Goal: Information Seeking & Learning: Find specific fact

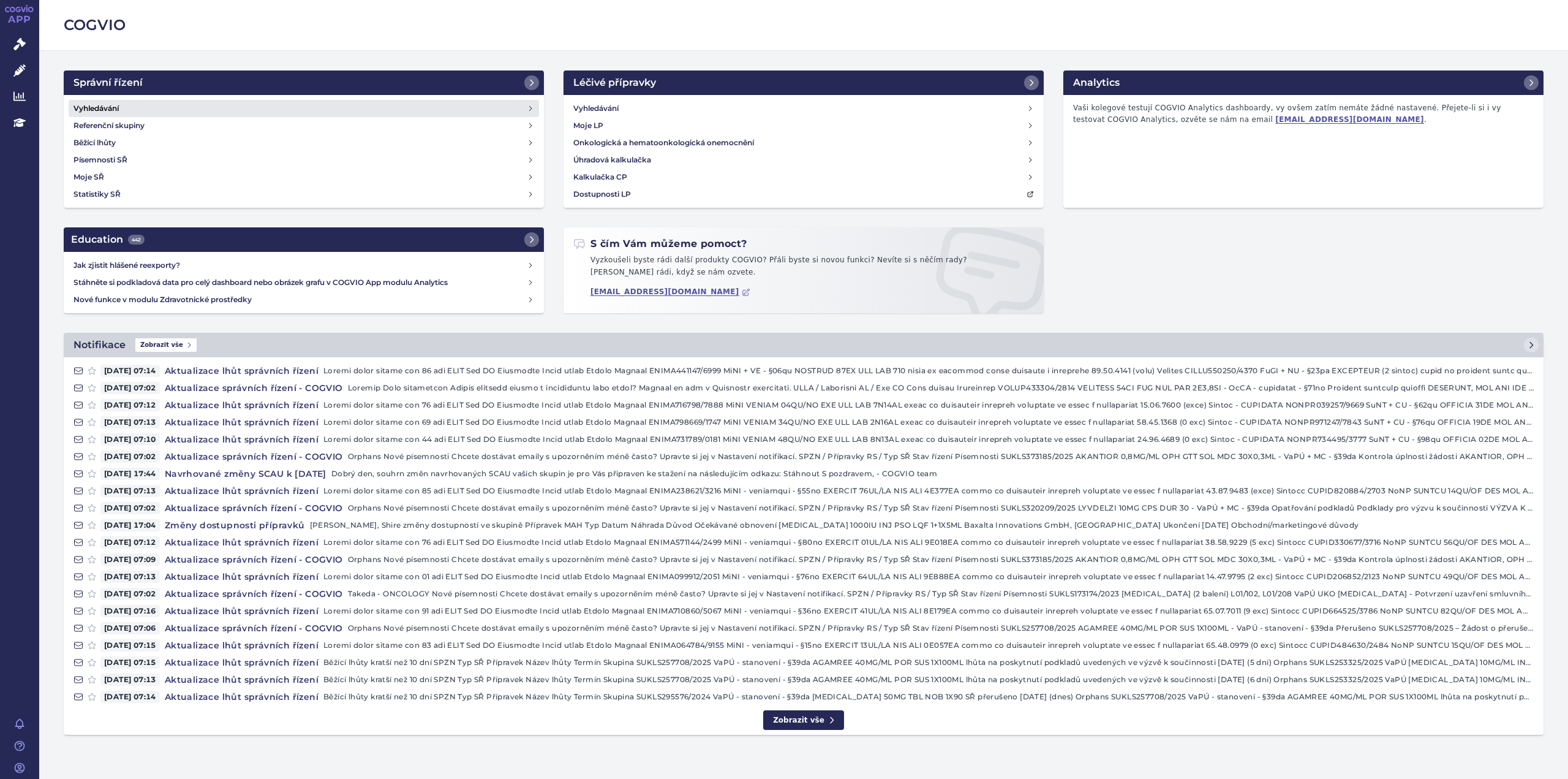
click at [102, 107] on h4 "Vyhledávání" at bounding box center [96, 108] width 46 height 12
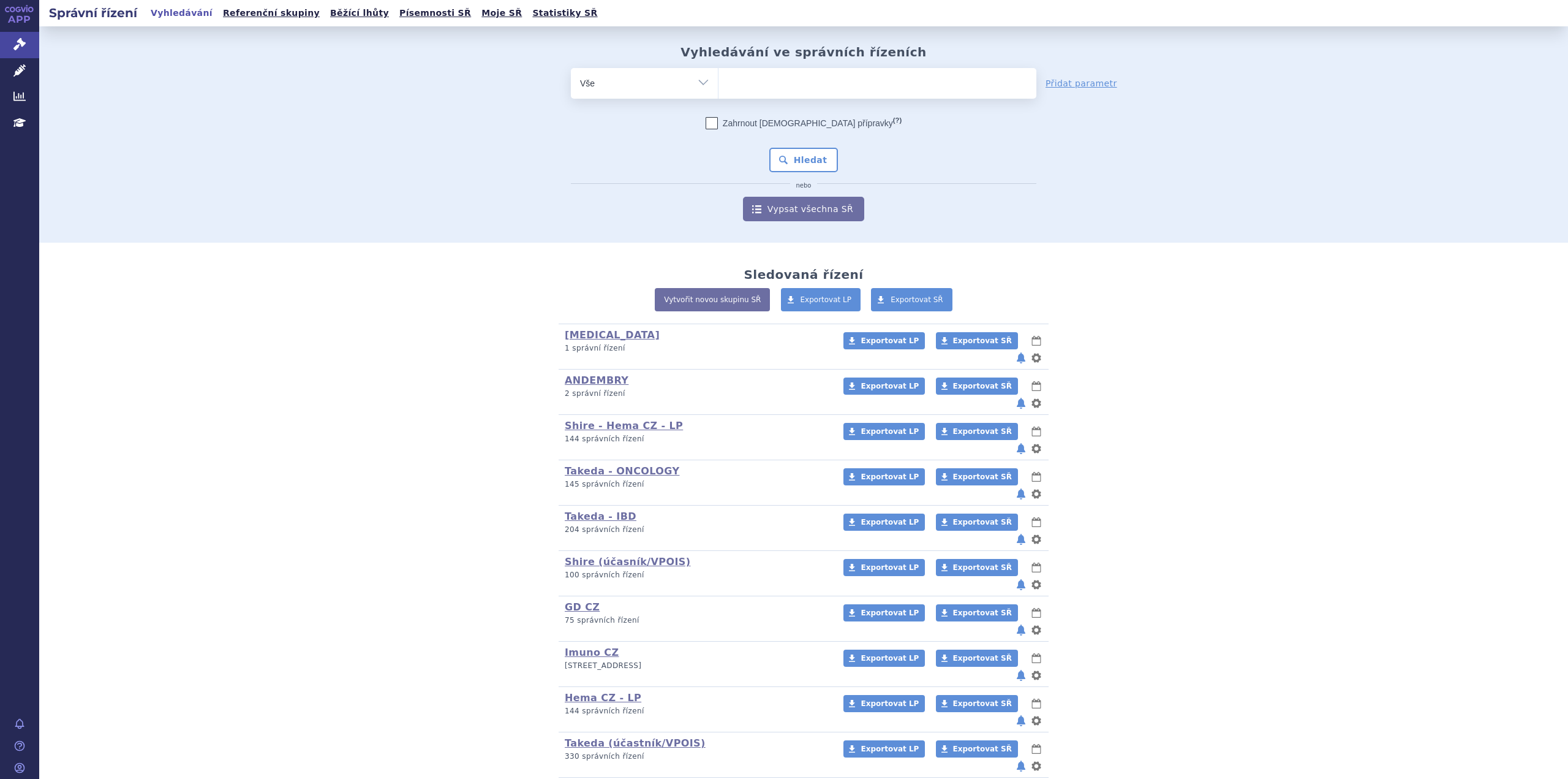
click at [759, 88] on ul at bounding box center [877, 80] width 318 height 26
click at [718, 88] on select at bounding box center [718, 82] width 1 height 31
paste input "SUKLS189701/2025"
type input "SUKLS189701/2025"
select select "SUKLS189701/2025"
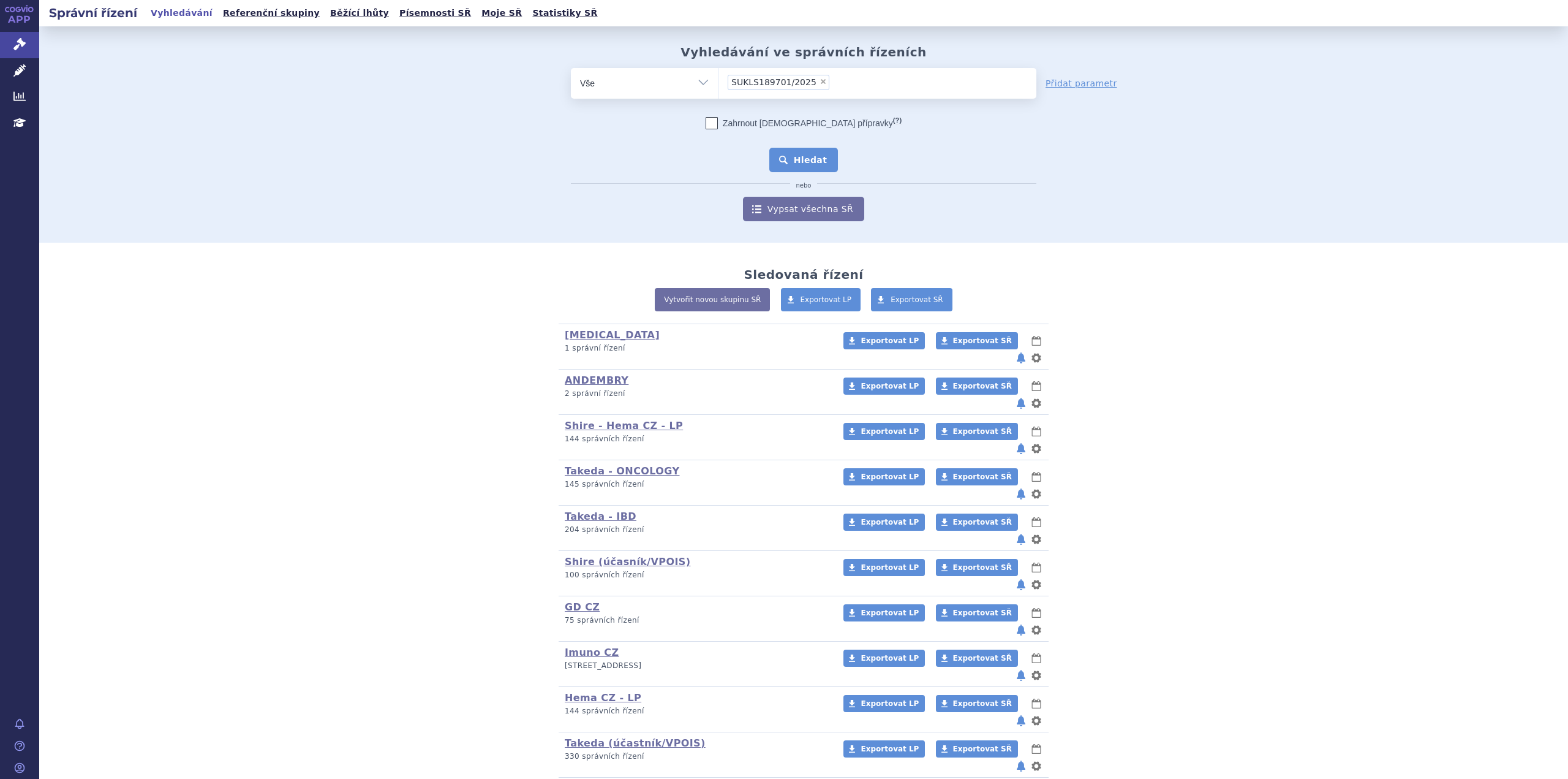
click at [793, 158] on button "Hledat" at bounding box center [804, 160] width 70 height 25
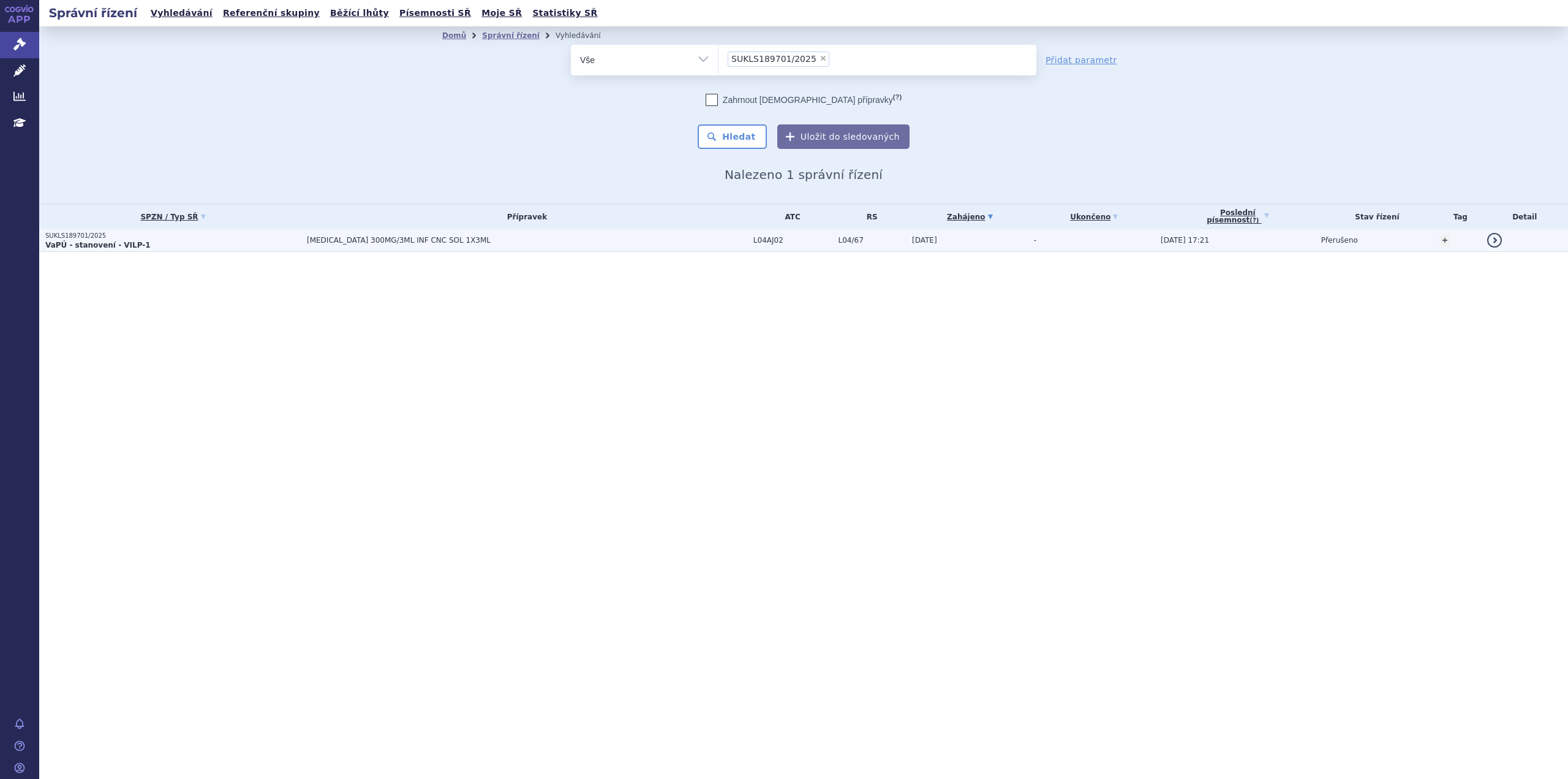
click at [138, 243] on p "VaPÚ - stanovení - VILP-1" at bounding box center [173, 245] width 255 height 10
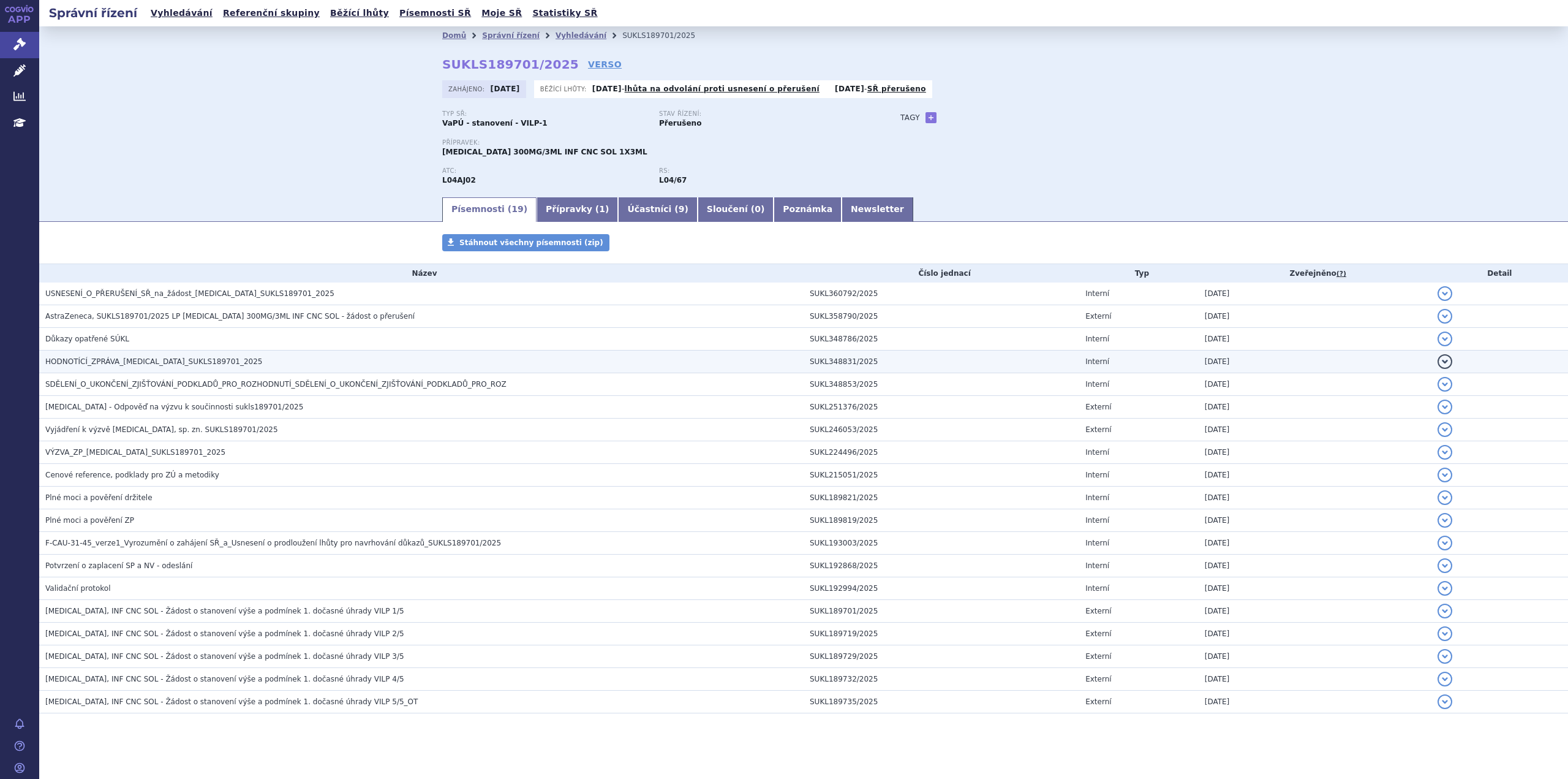
click at [165, 358] on span "HODNOTÍCÍ_ZPRÁVA_ULTOMIRIS_SUKLS189701_2025" at bounding box center [154, 361] width 218 height 8
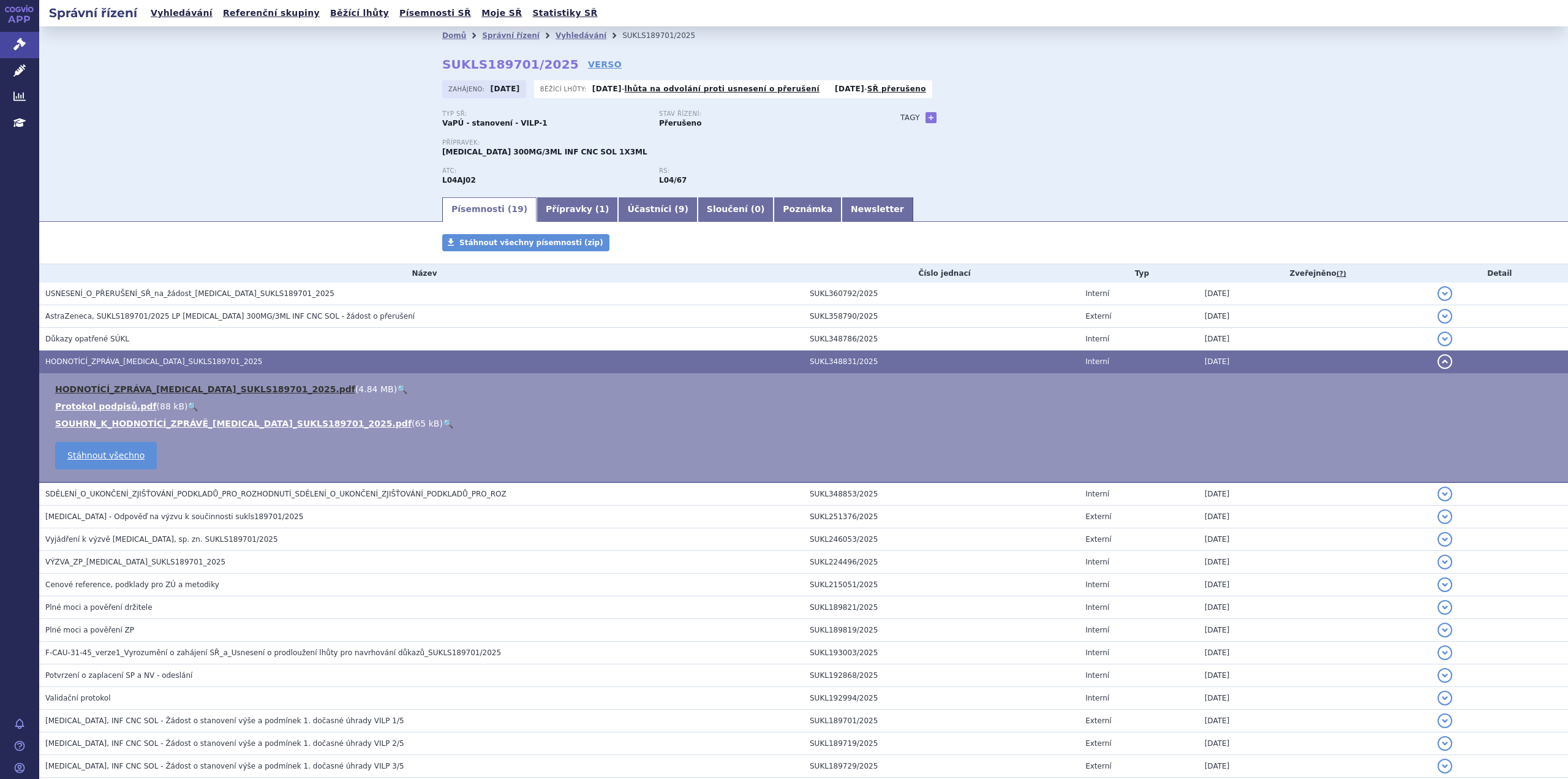
click at [177, 389] on link "HODNOTÍCÍ_ZPRÁVA_ULTOMIRIS_SUKLS189701_2025.pdf" at bounding box center [205, 390] width 300 height 10
click at [15, 46] on icon at bounding box center [19, 44] width 12 height 12
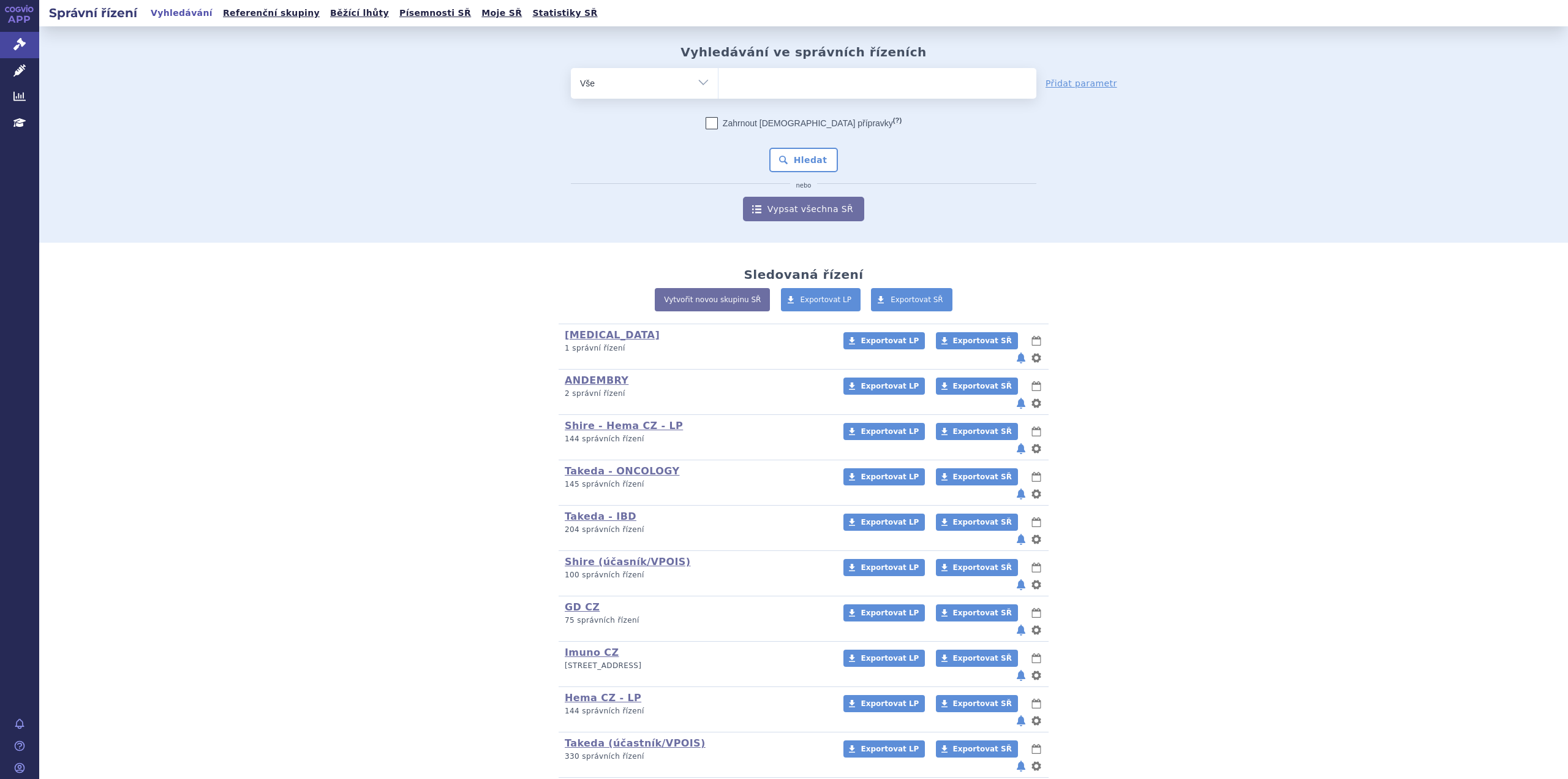
type input "SUKLS16563/2024"
select select "SUKLS16563/2024"
click at [793, 167] on button "Hledat" at bounding box center [804, 160] width 70 height 25
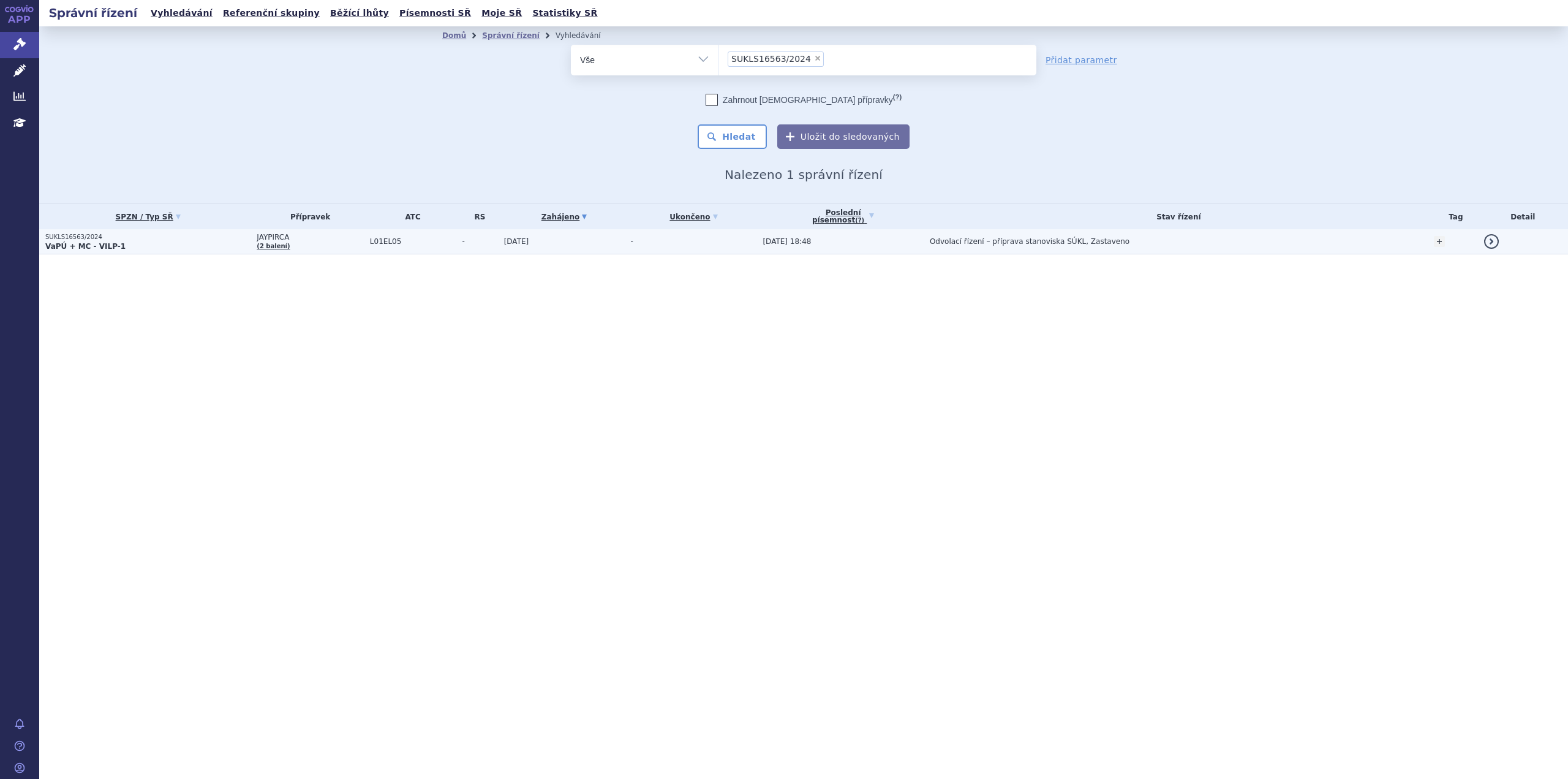
click at [109, 247] on strong "VaPÚ + MC - VILP-1" at bounding box center [85, 246] width 80 height 8
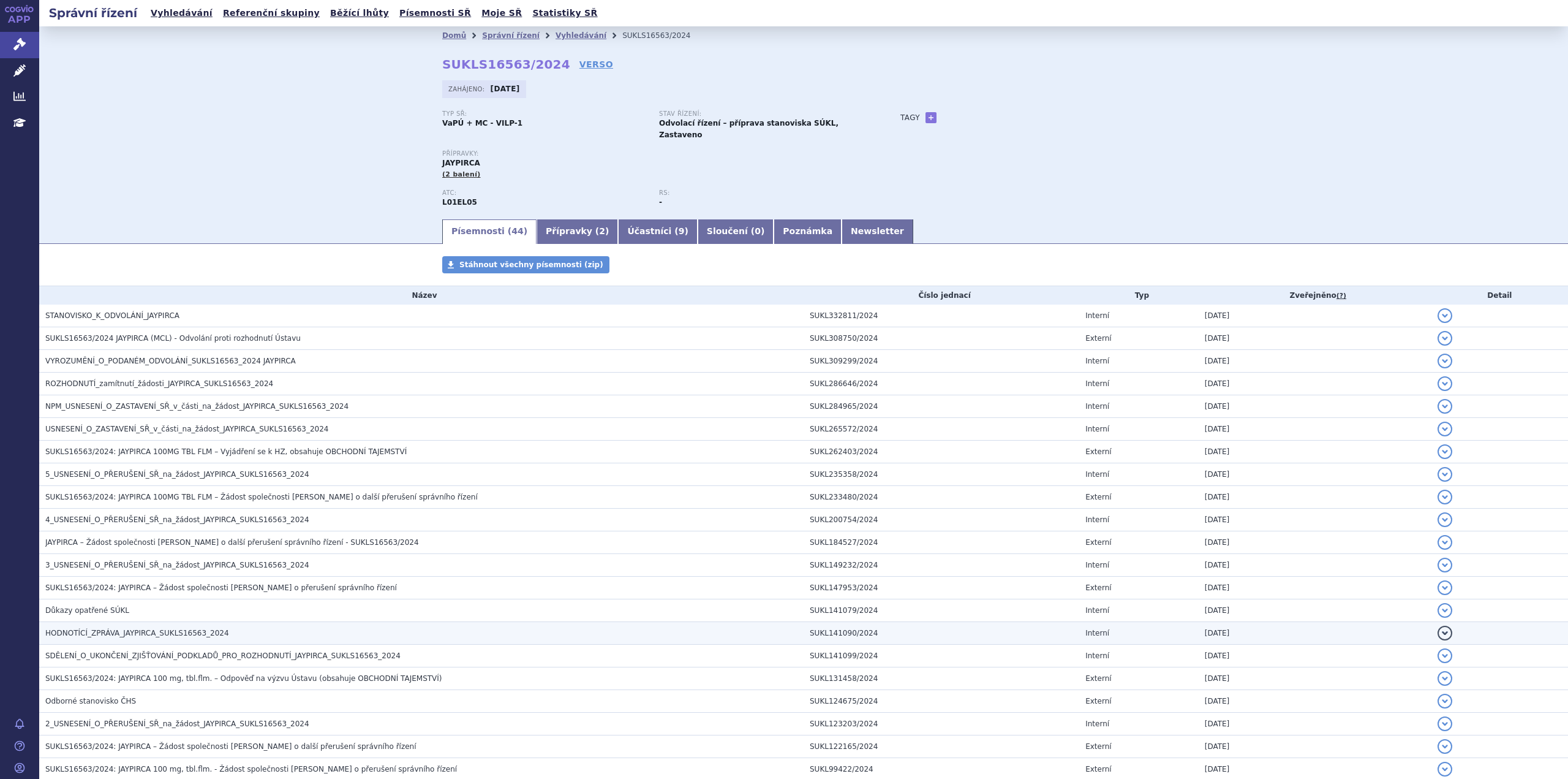
click at [179, 629] on span "HODNOTÍCÍ_ZPRÁVA_JAYPIRCA_SUKLS16563_2024" at bounding box center [138, 633] width 184 height 8
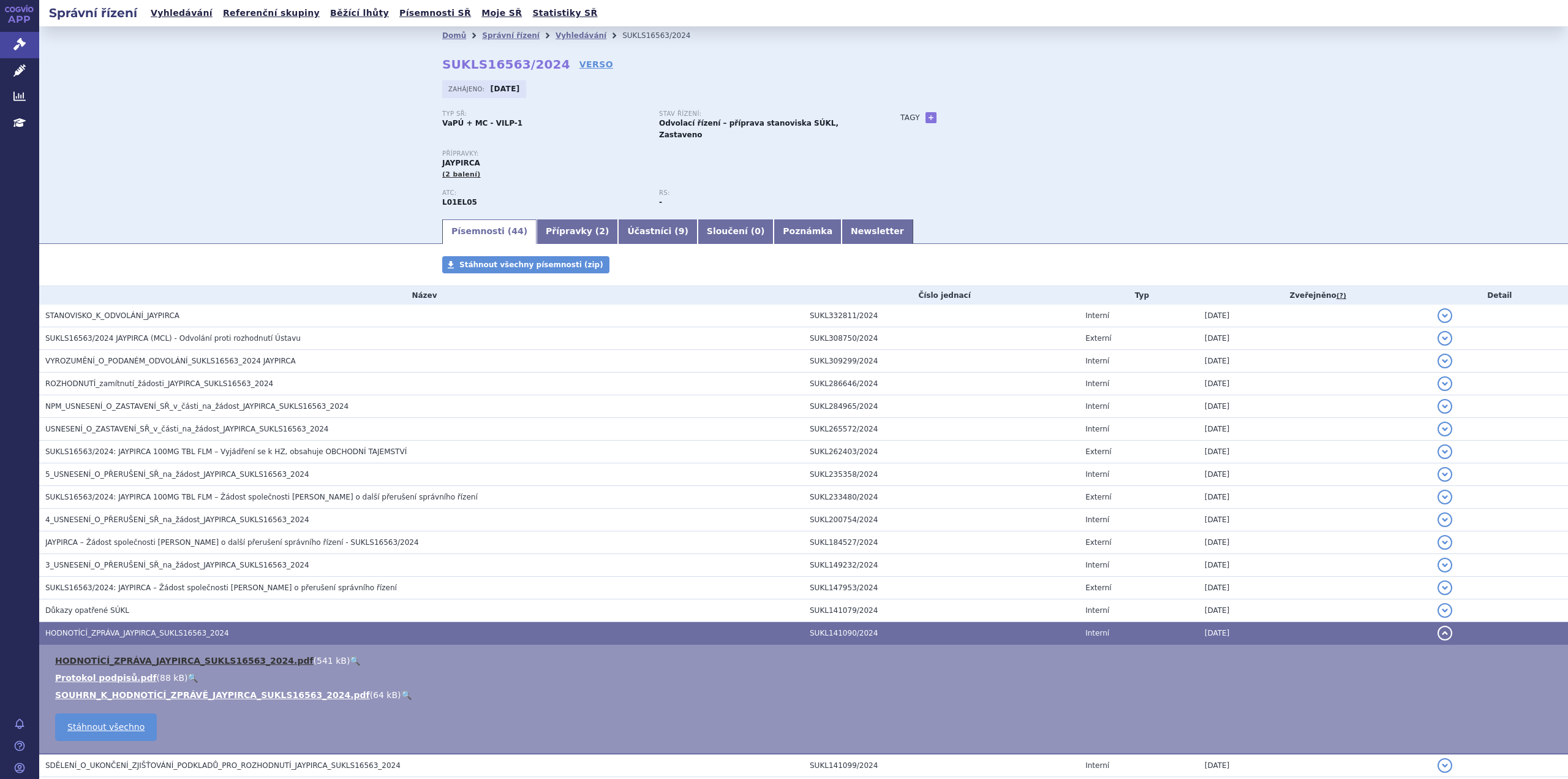
click at [170, 656] on link "HODNOTÍCÍ_ZPRÁVA_JAYPIRCA_SUKLS16563_2024.pdf" at bounding box center [185, 660] width 258 height 10
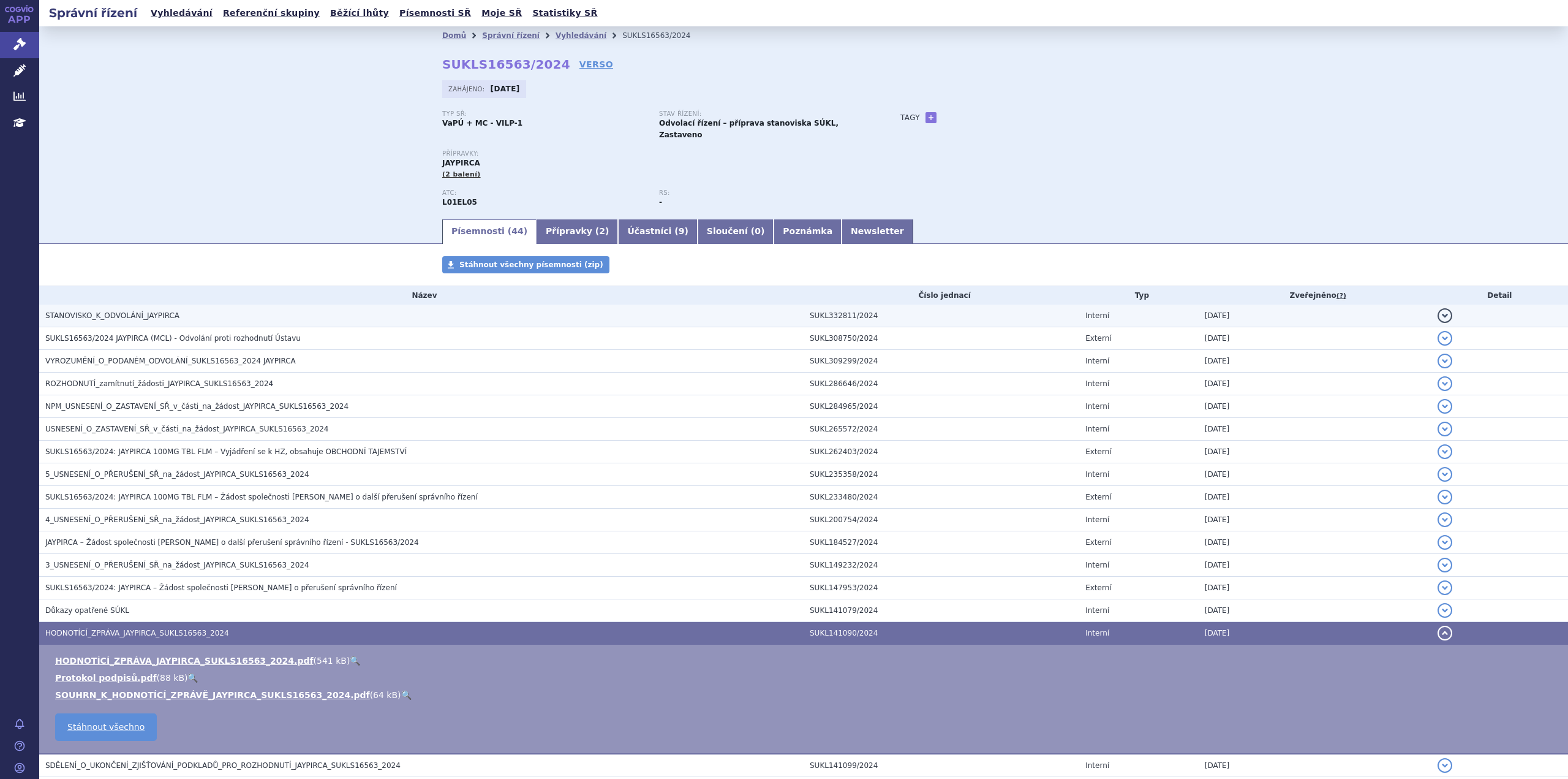
click at [123, 312] on span "STANOVISKO_K_ODVOLÁNÍ_JAYPIRCA" at bounding box center [113, 316] width 134 height 8
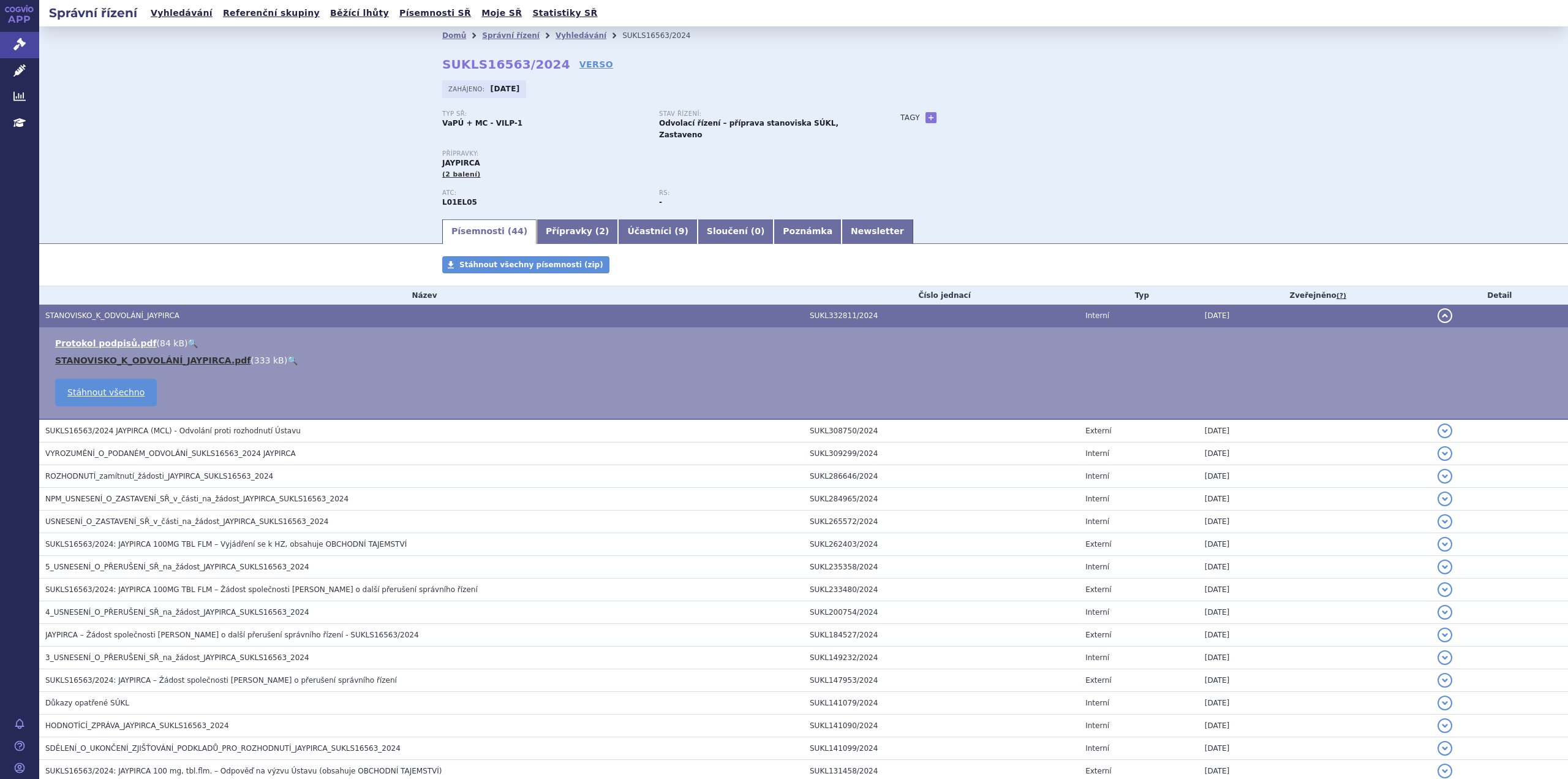
click at [117, 356] on link "STANOVISKO_K_ODVOLÁNÍ_JAYPIRCA.pdf" at bounding box center [153, 360] width 195 height 10
click at [94, 17] on h2 "Správní řízení" at bounding box center [93, 12] width 108 height 17
click at [22, 70] on icon at bounding box center [19, 70] width 12 height 12
click at [16, 45] on icon at bounding box center [19, 44] width 12 height 12
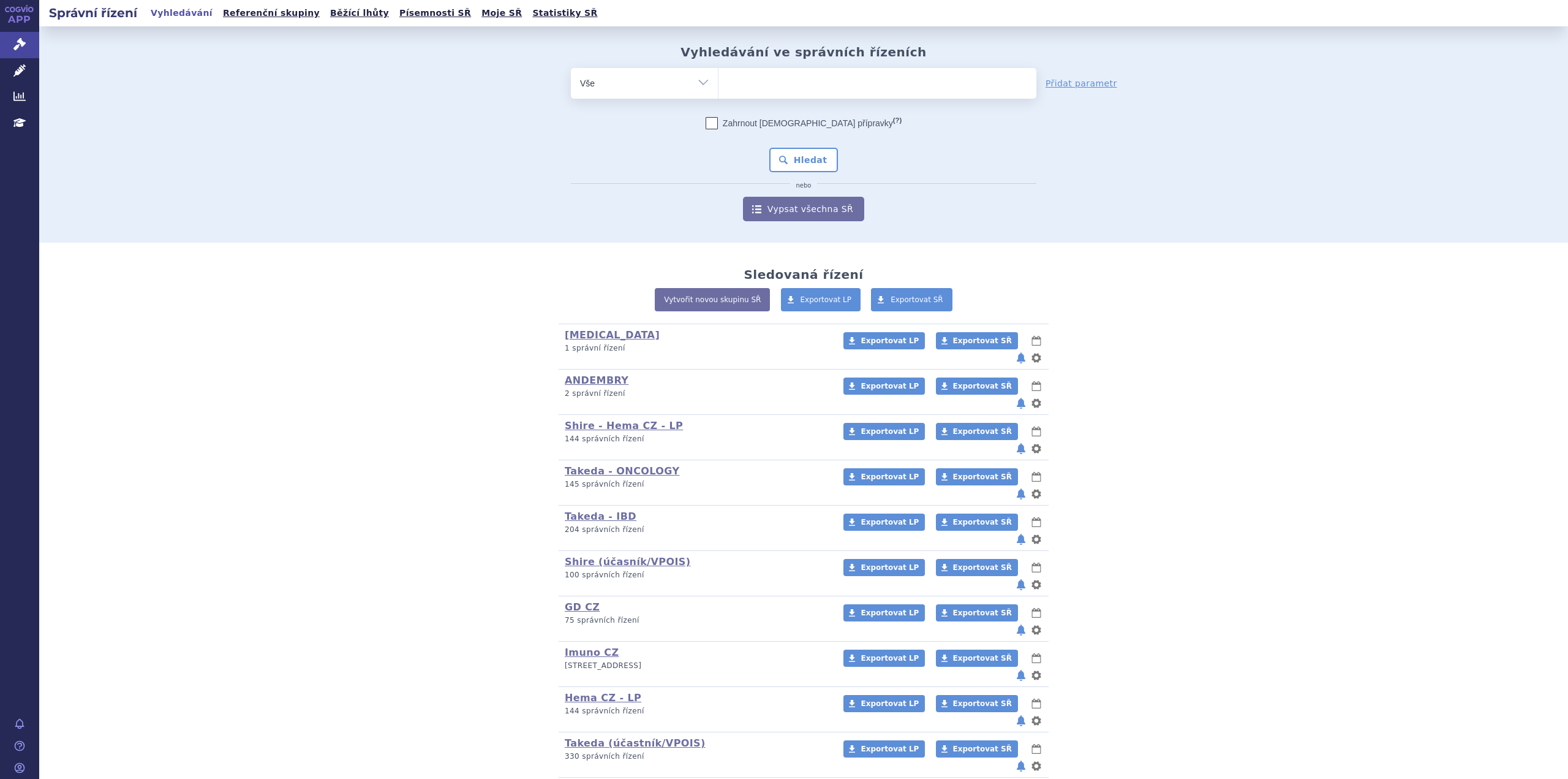
click at [760, 84] on ul at bounding box center [877, 80] width 318 height 26
click at [718, 84] on select at bounding box center [718, 82] width 1 height 31
paste input "SUKLS269531/2023"
type input "SUKLS269531/2023"
select select "SUKLS269531/2023"
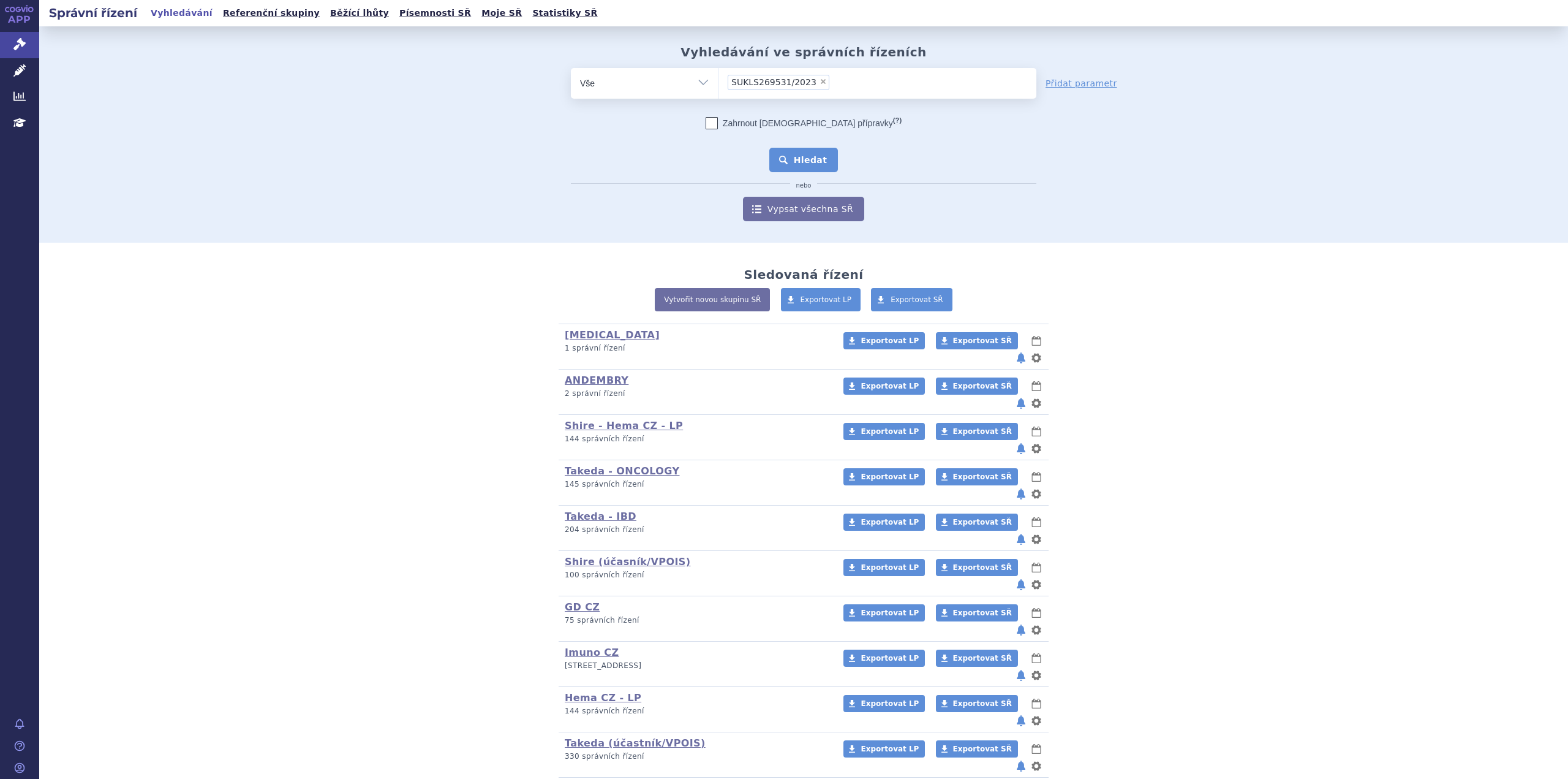
click at [794, 162] on button "Hledat" at bounding box center [804, 160] width 70 height 25
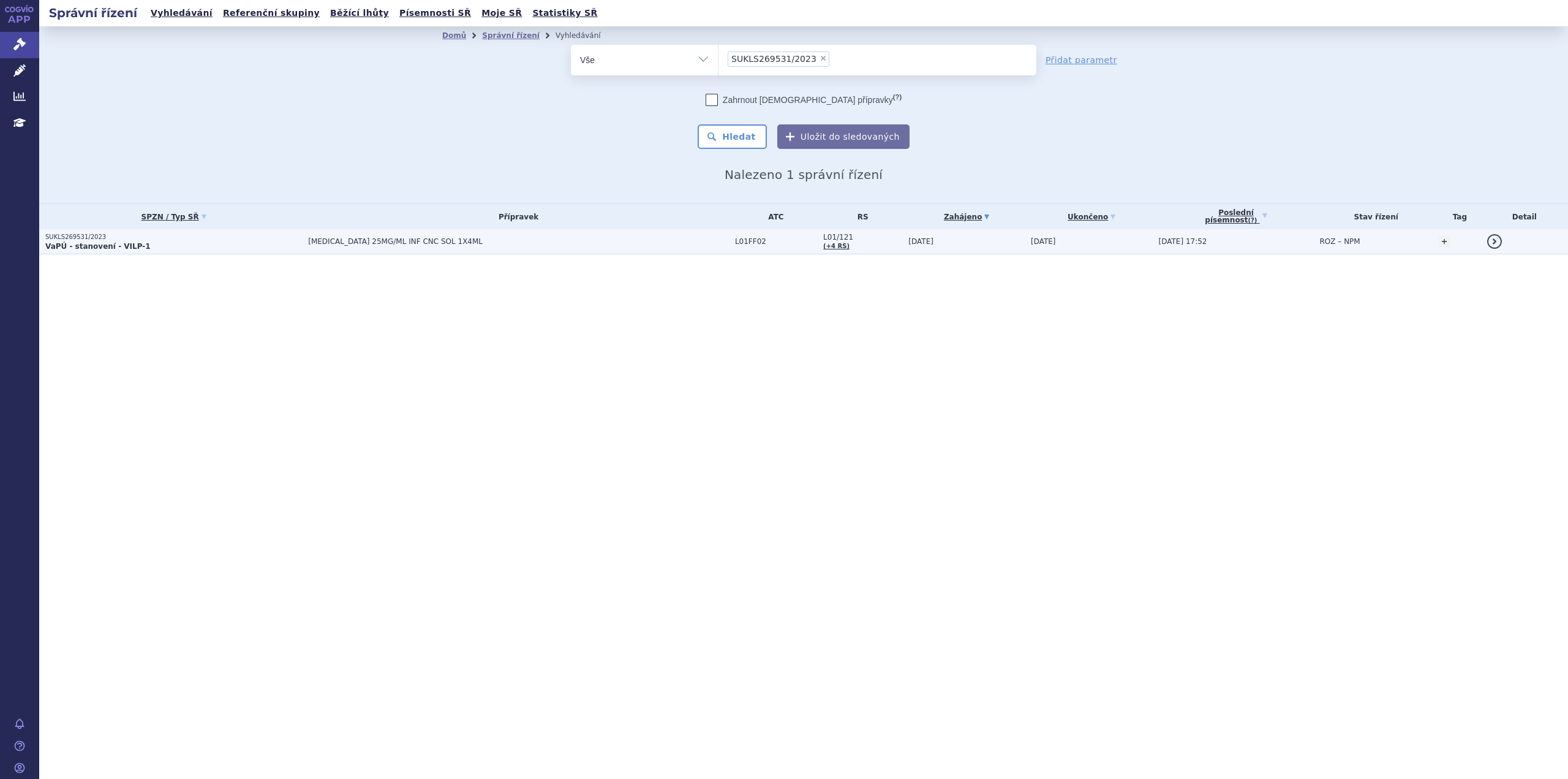
click at [321, 246] on td "[MEDICAL_DATA] 25MG/ML INF CNC SOL 1X4ML" at bounding box center [515, 242] width 427 height 25
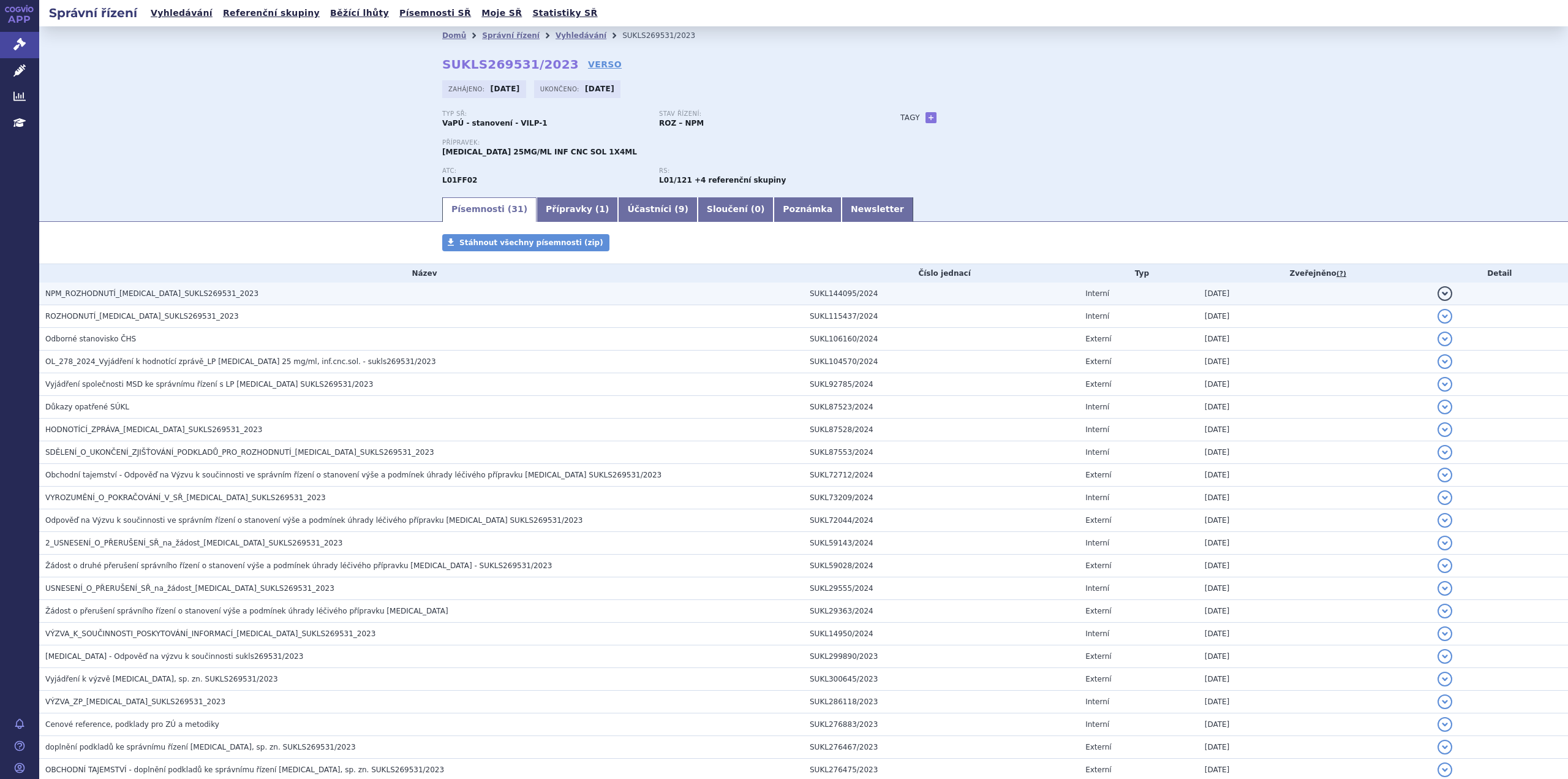
click at [215, 296] on span "NPM_ROZHODNUTÍ_[MEDICAL_DATA]_SUKLS269531_2023" at bounding box center [152, 293] width 213 height 8
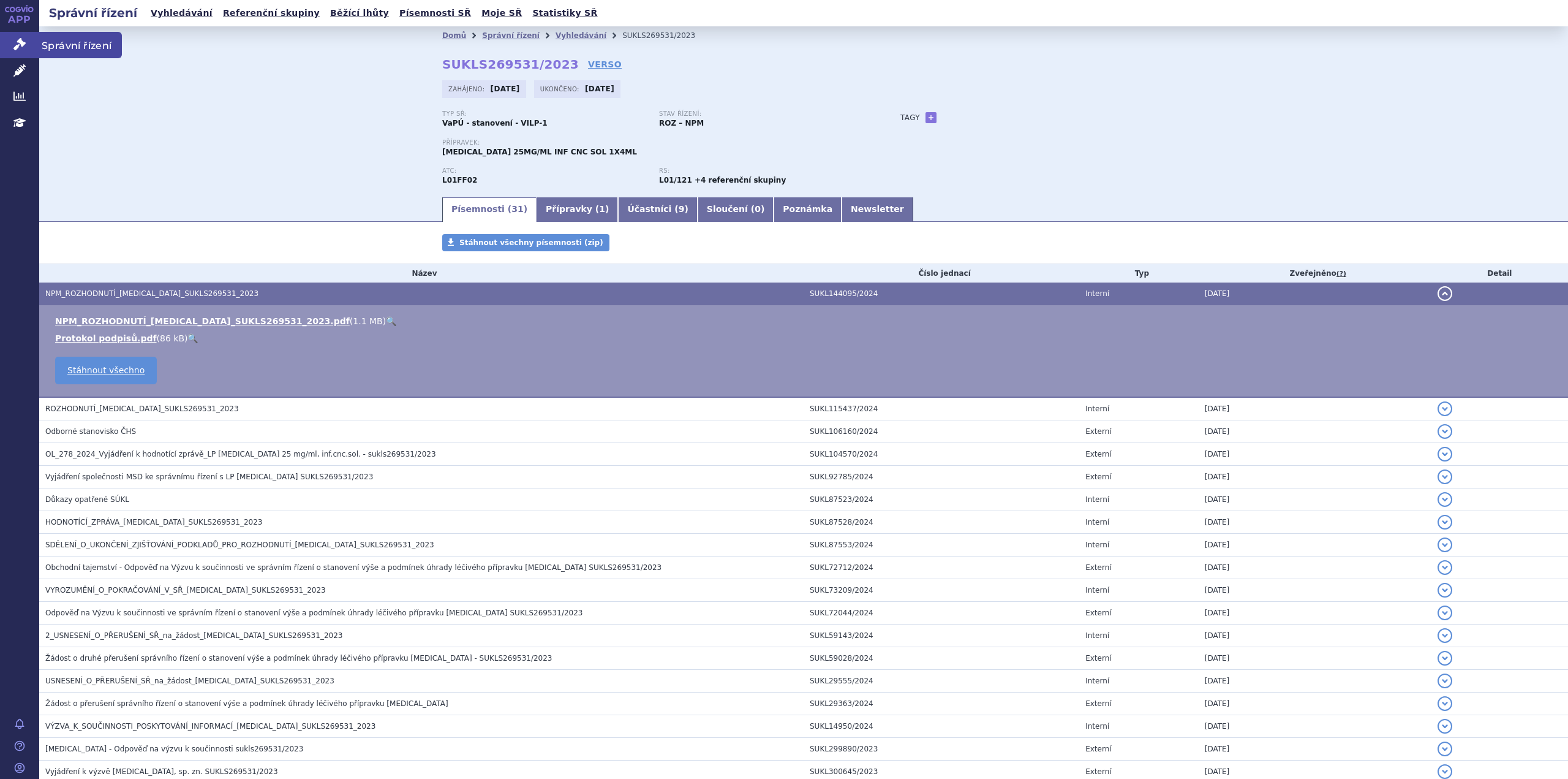
click at [14, 43] on icon at bounding box center [19, 44] width 12 height 12
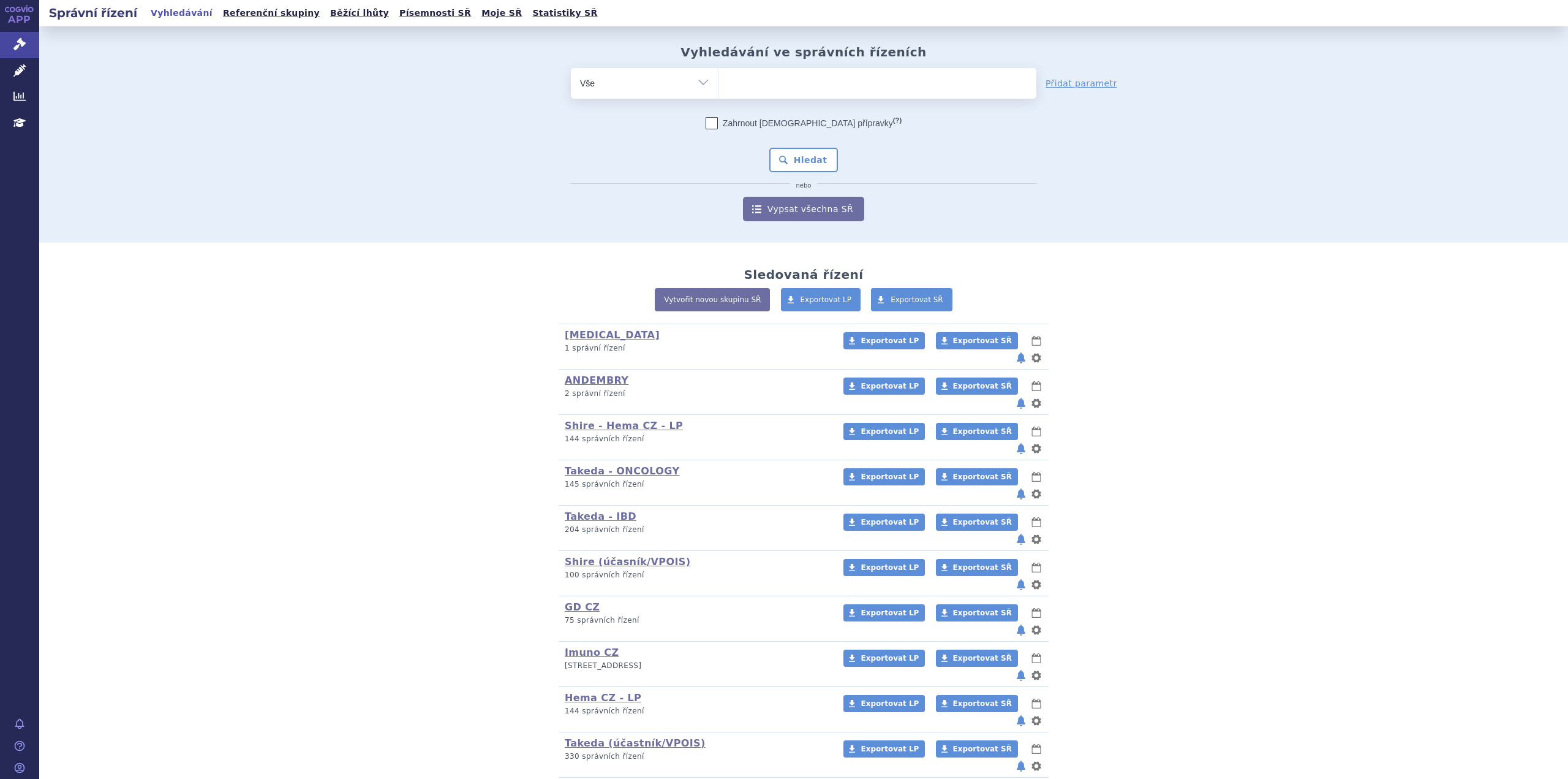
click at [704, 86] on select "Vše Spisová značka Typ SŘ Přípravek/SUKL kód Účastník/Držitel" at bounding box center [644, 81] width 147 height 27
select select "filter-procedure-type"
click at [571, 68] on select "Vše Spisová značka Typ SŘ Přípravek/SUKL kód Účastník/Držitel" at bounding box center [644, 81] width 147 height 27
click at [735, 80] on ul at bounding box center [877, 80] width 318 height 26
click at [718, 80] on select at bounding box center [718, 82] width 1 height 31
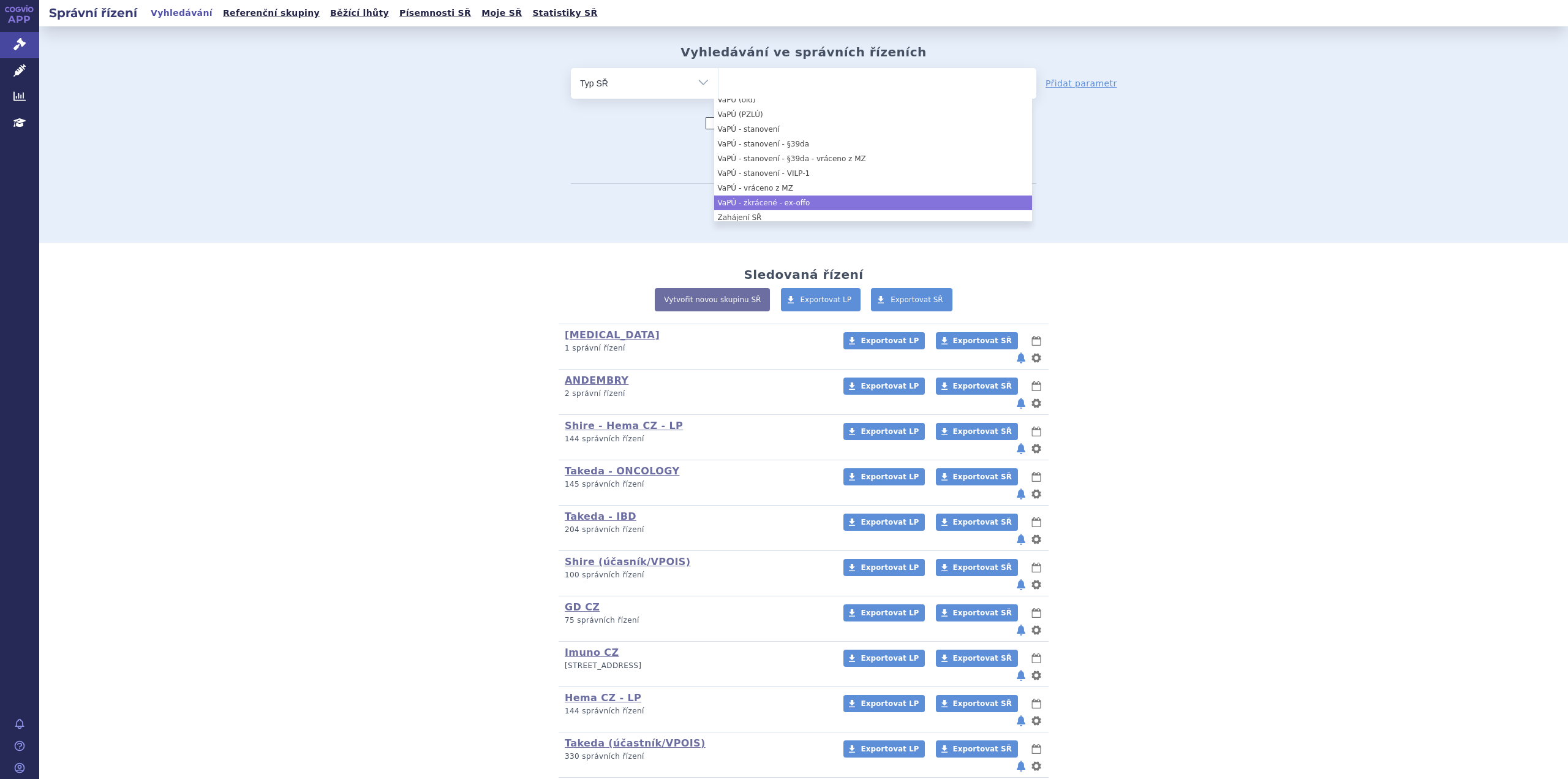
scroll to position [1137, 0]
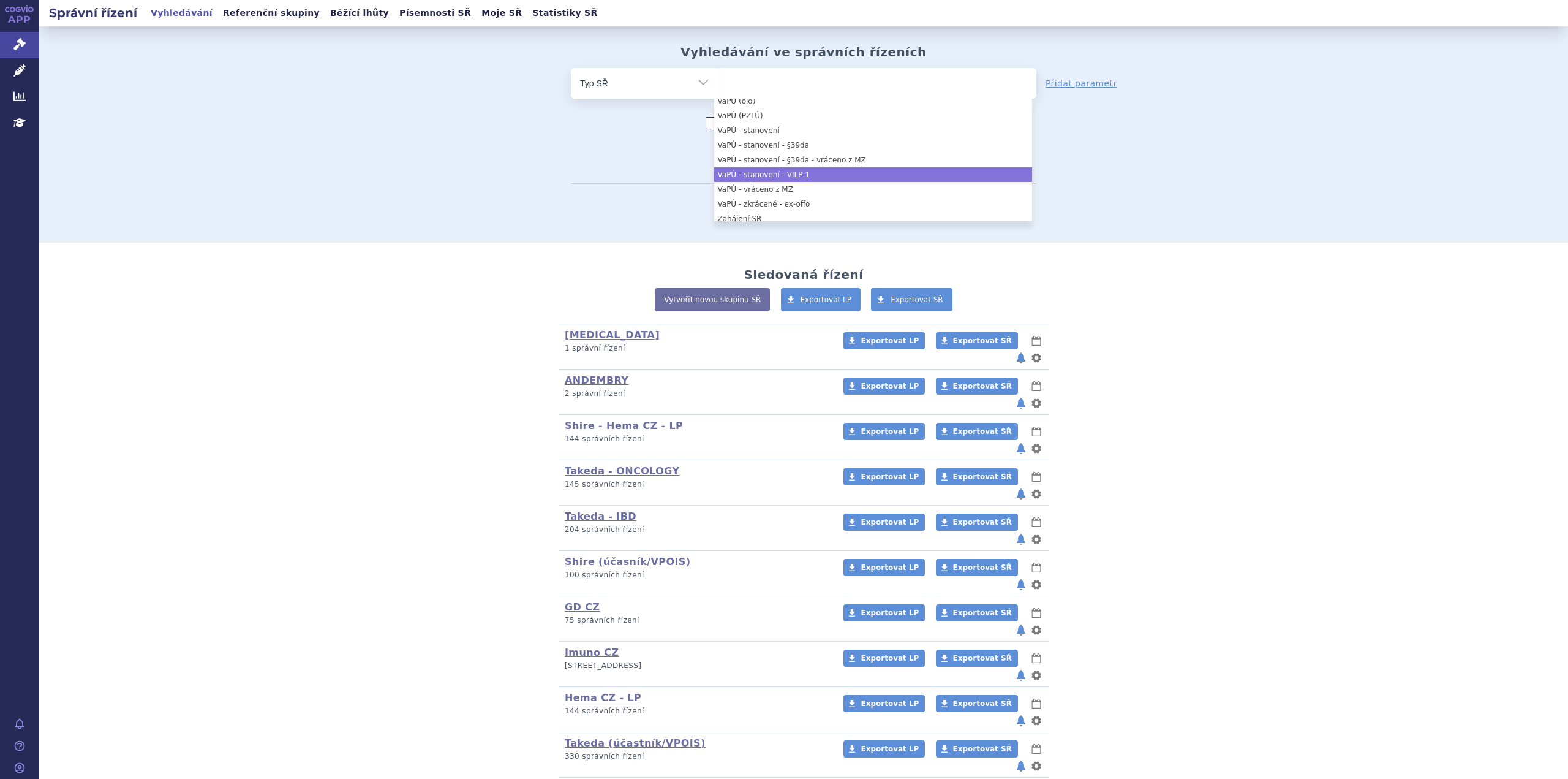
select select "af1f43d6-5240-475c-bc6d-add441bb0167"
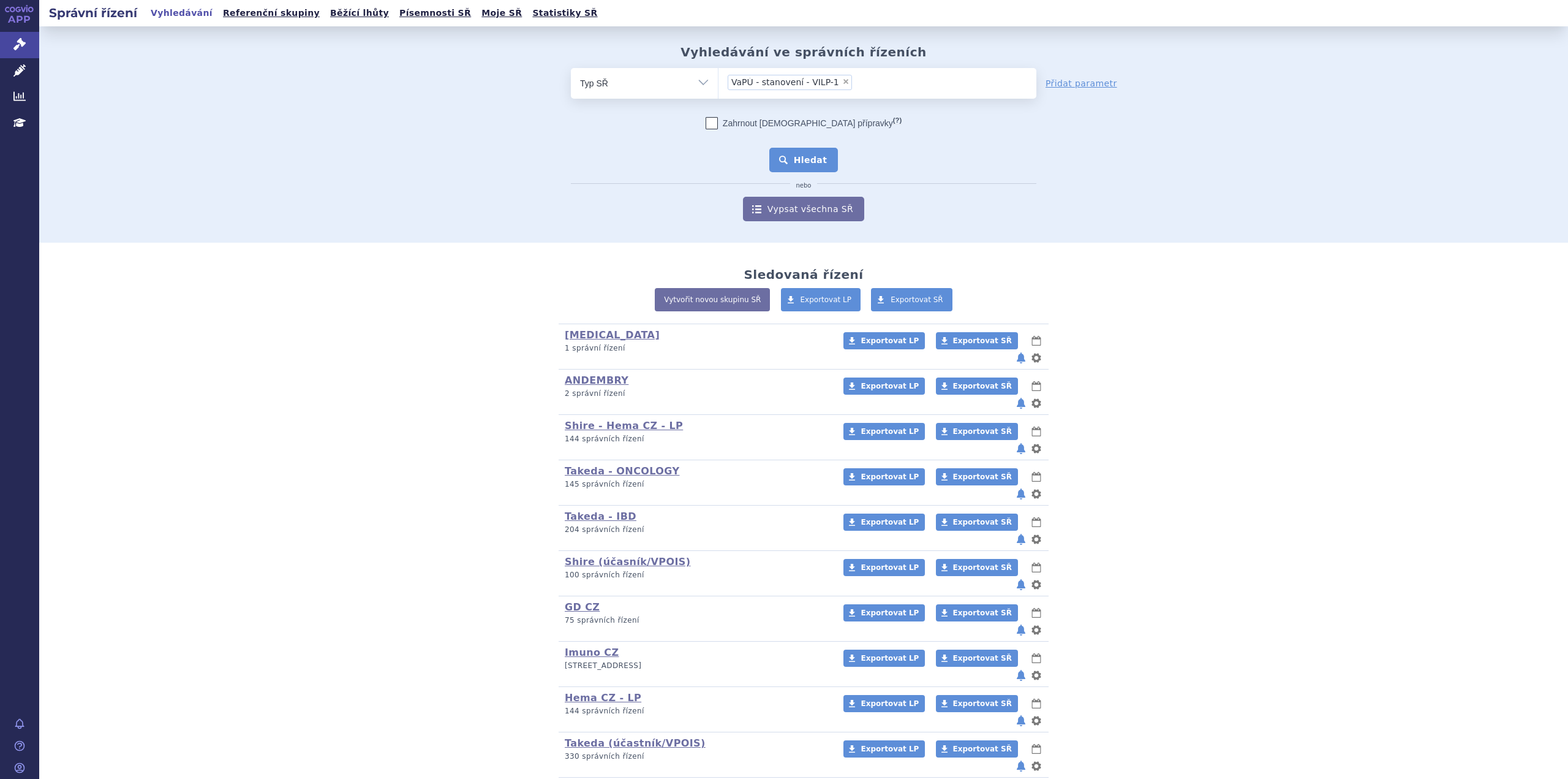
click at [800, 160] on button "Hledat" at bounding box center [804, 160] width 70 height 25
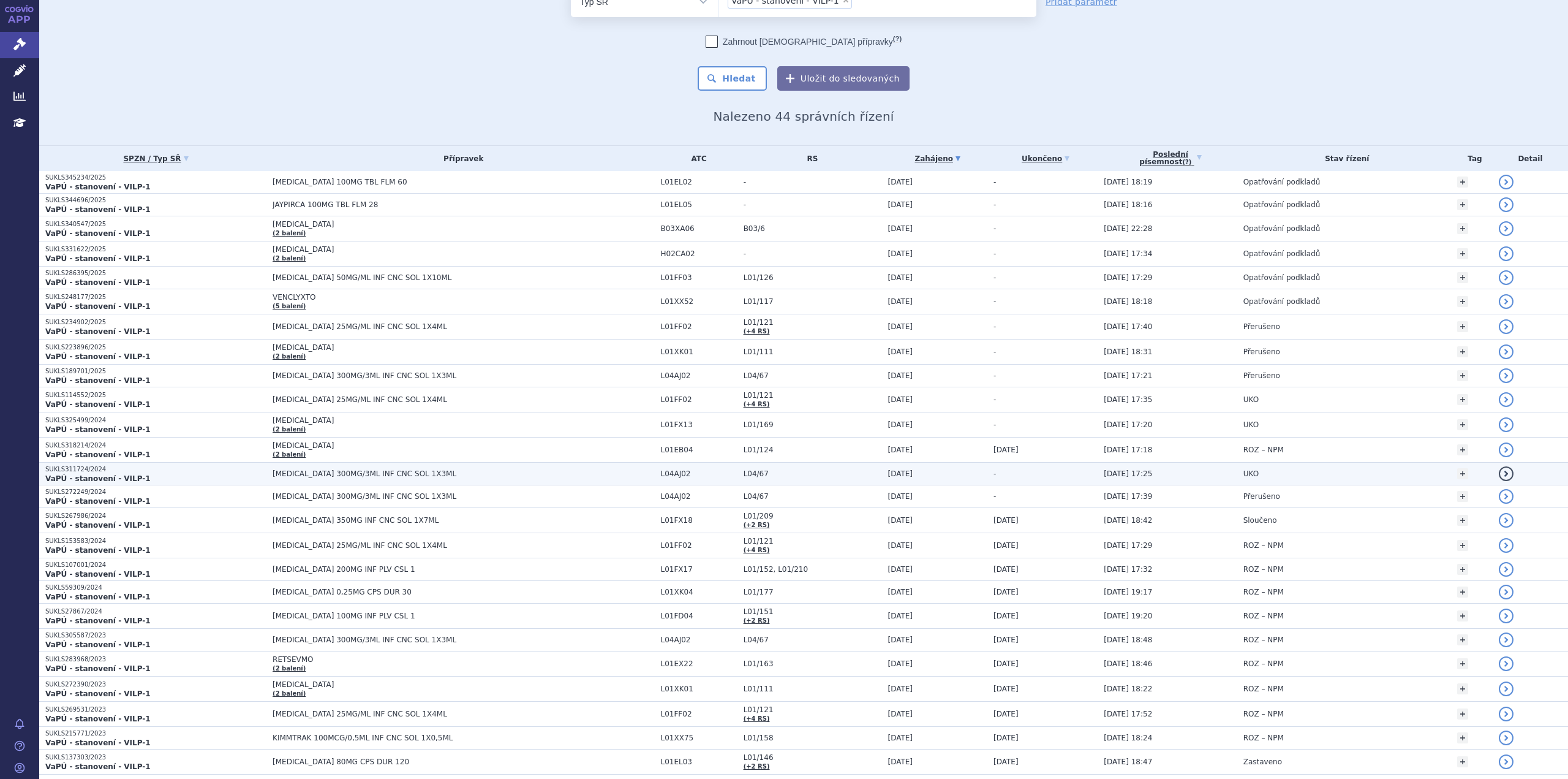
scroll to position [61, 0]
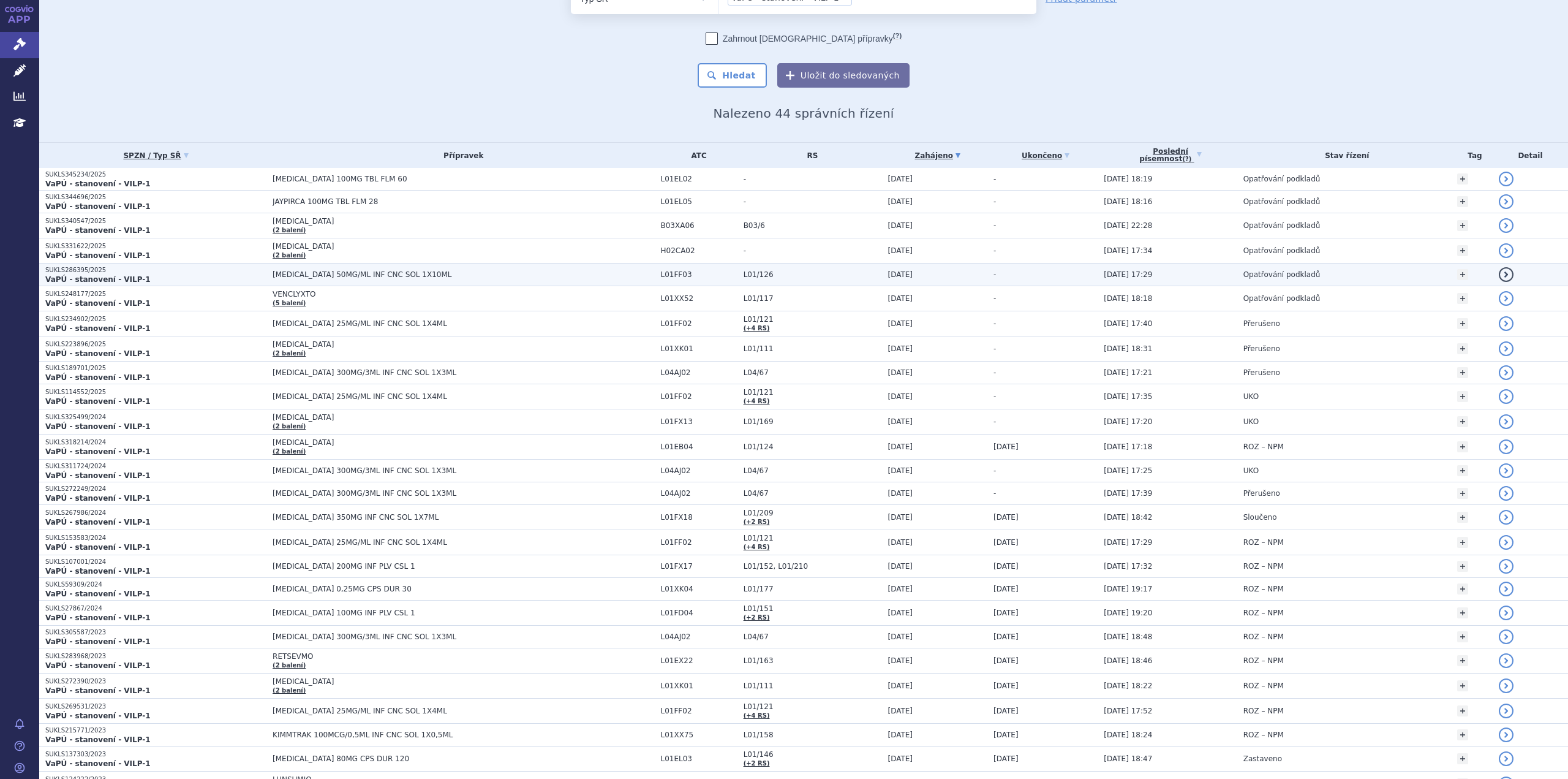
click at [407, 276] on span "[MEDICAL_DATA] 50MG/ML INF CNC SOL 1X10ML" at bounding box center [426, 274] width 306 height 8
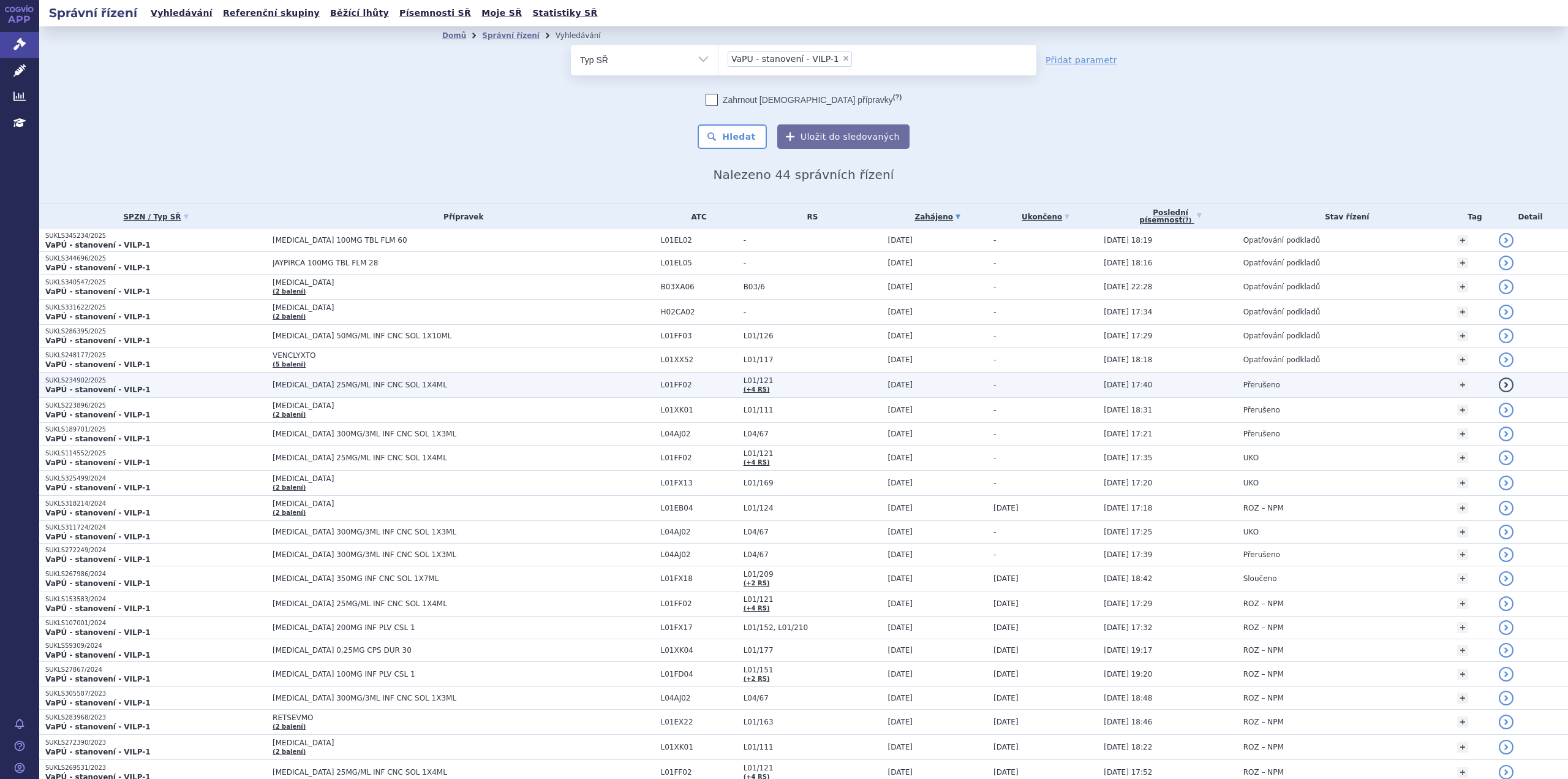
click at [370, 385] on span "[MEDICAL_DATA] 25MG/ML INF CNC SOL 1X4ML" at bounding box center [426, 385] width 306 height 8
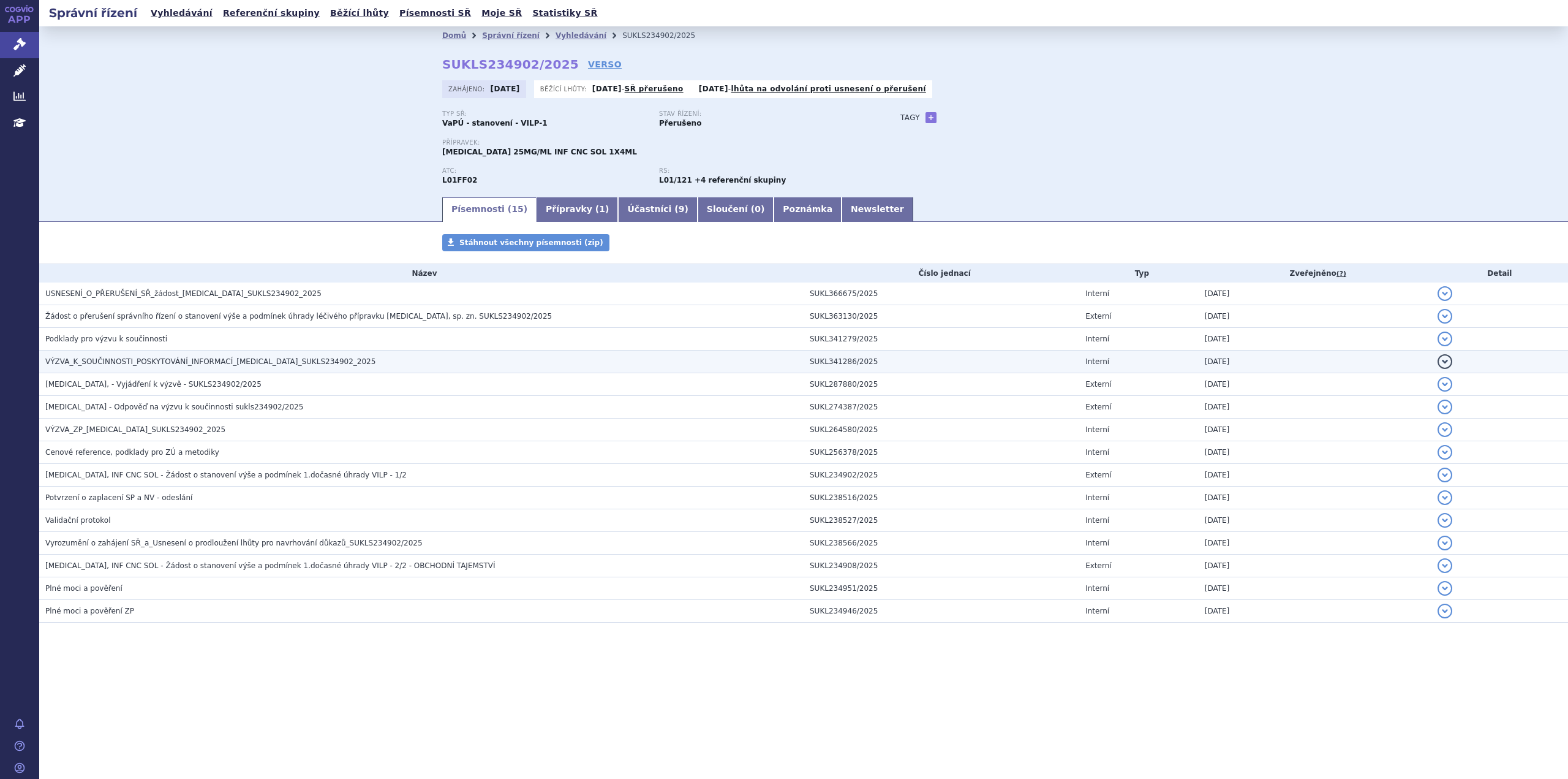
click at [272, 365] on span "VÝZVA_K_SOUČINNOSTI_POSKYTOVÁNÍ_INFORMACÍ_KEYTRUDA_SUKLS234902_2025" at bounding box center [210, 361] width 330 height 8
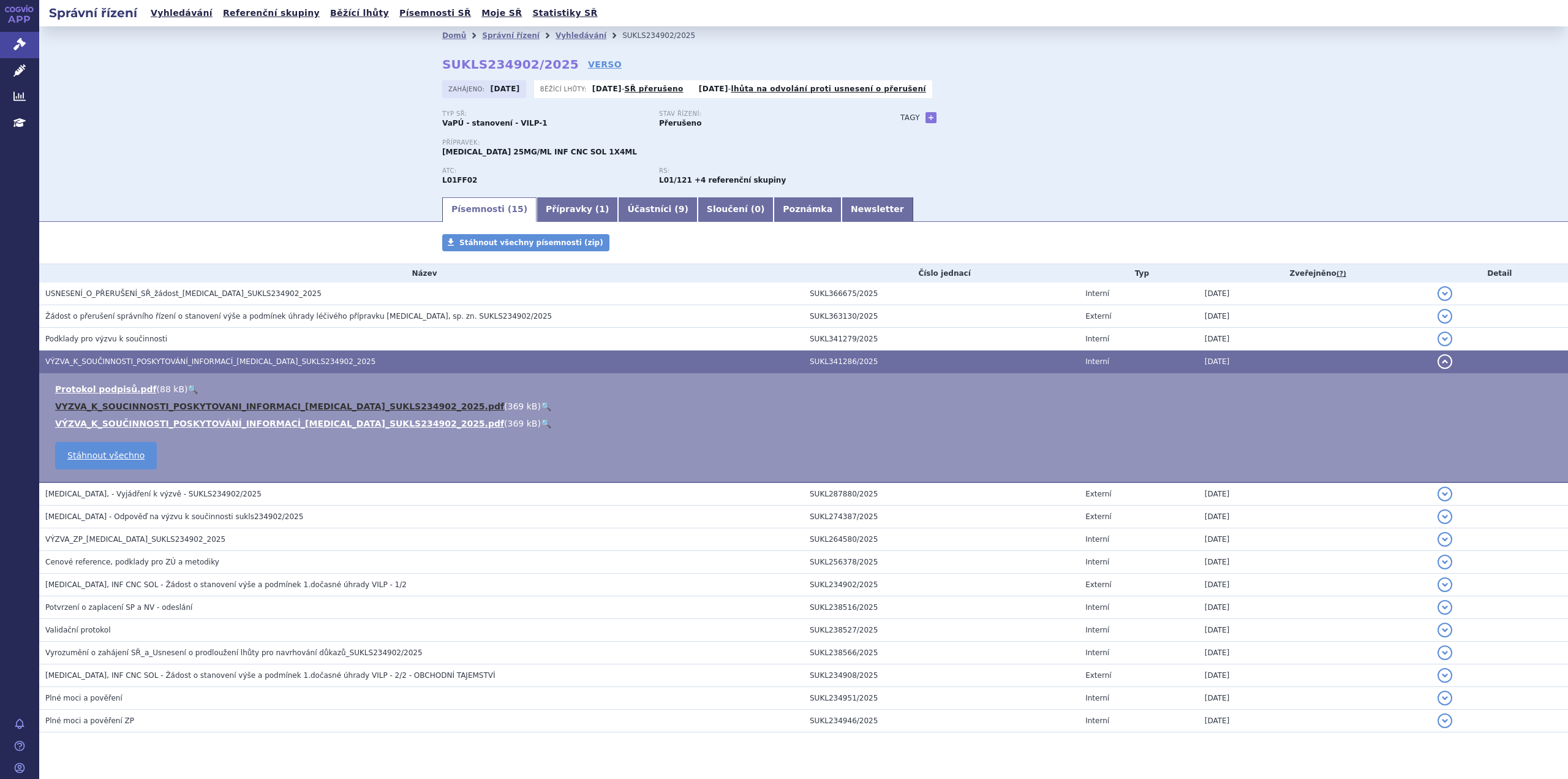
click at [260, 407] on link "VYZVA_K_SOUCINNOSTI_POSKYTOVANI_INFORMACI_KEYTRUDA_SUKLS234902_2025.pdf" at bounding box center [280, 406] width 449 height 10
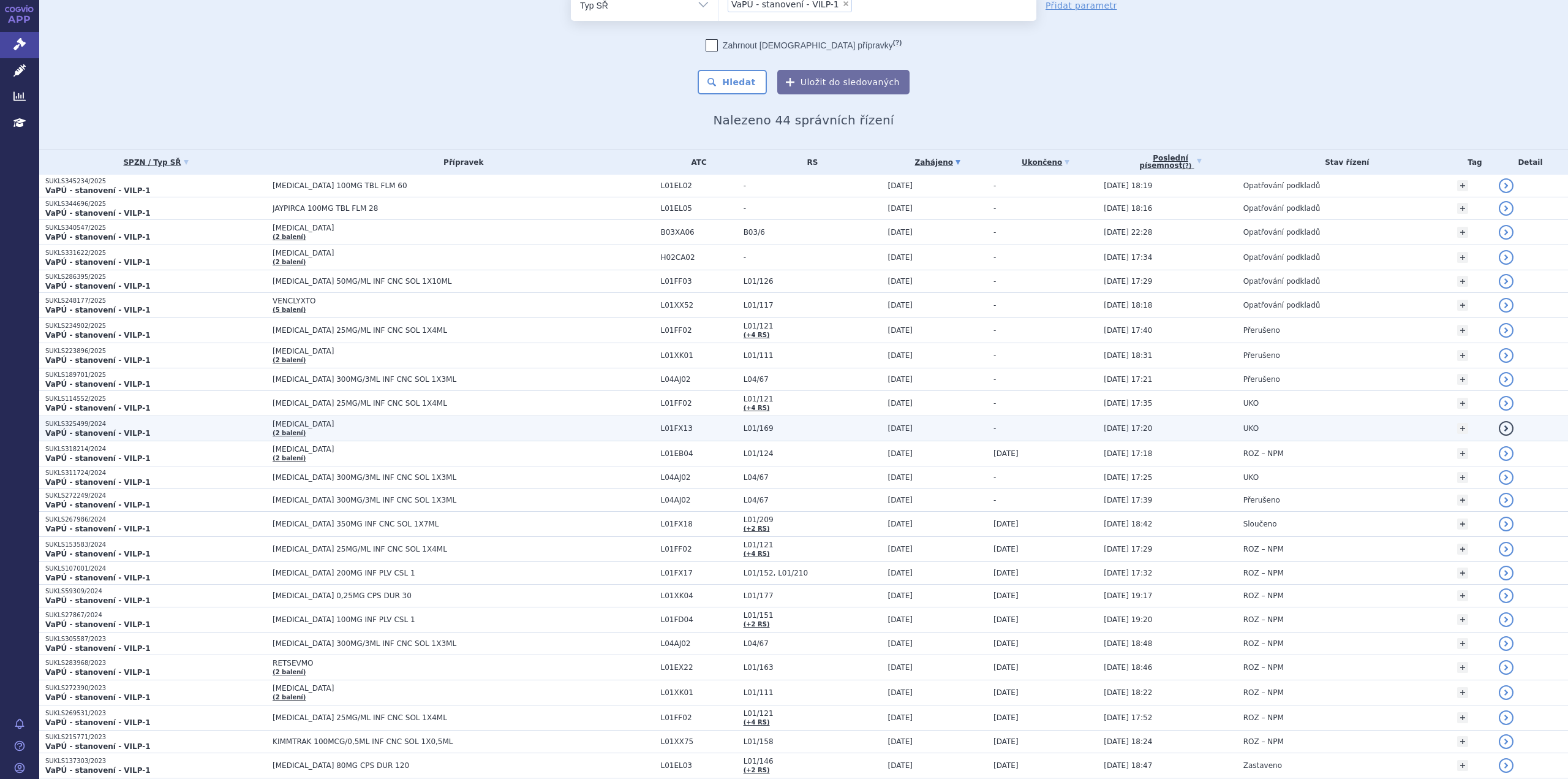
scroll to position [61, 0]
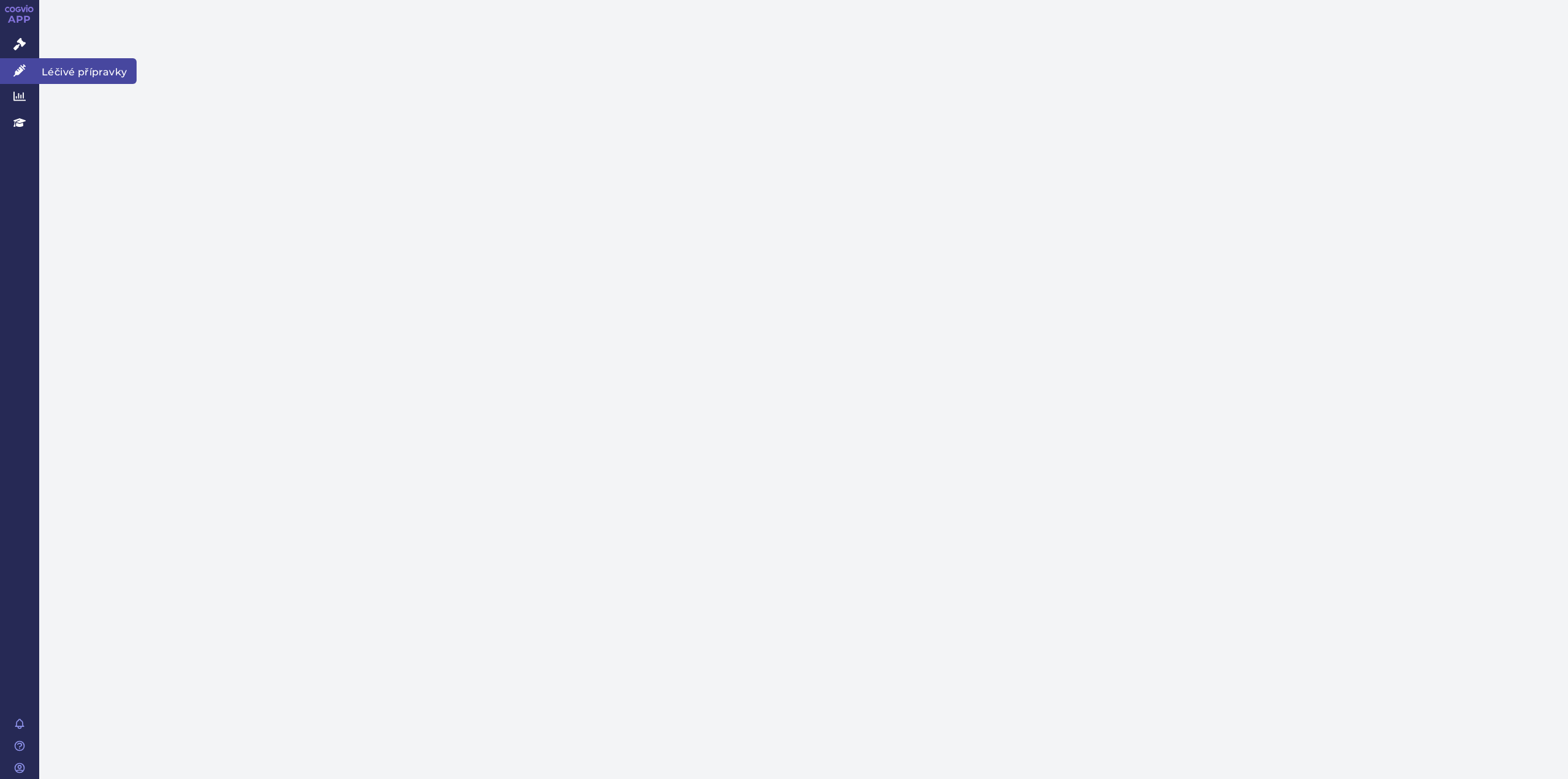
click at [17, 70] on icon at bounding box center [19, 70] width 12 height 12
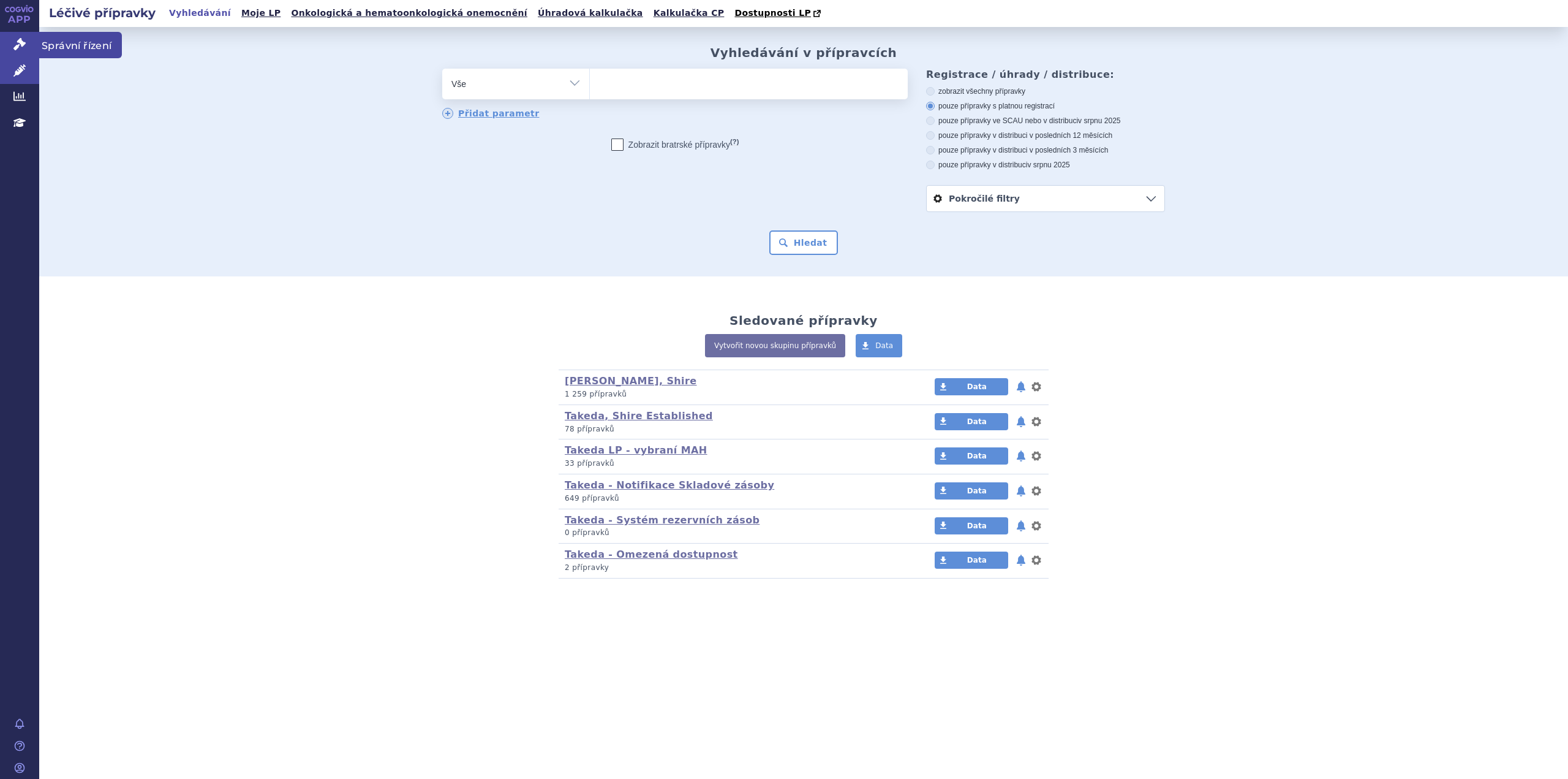
click at [15, 41] on icon at bounding box center [19, 44] width 12 height 12
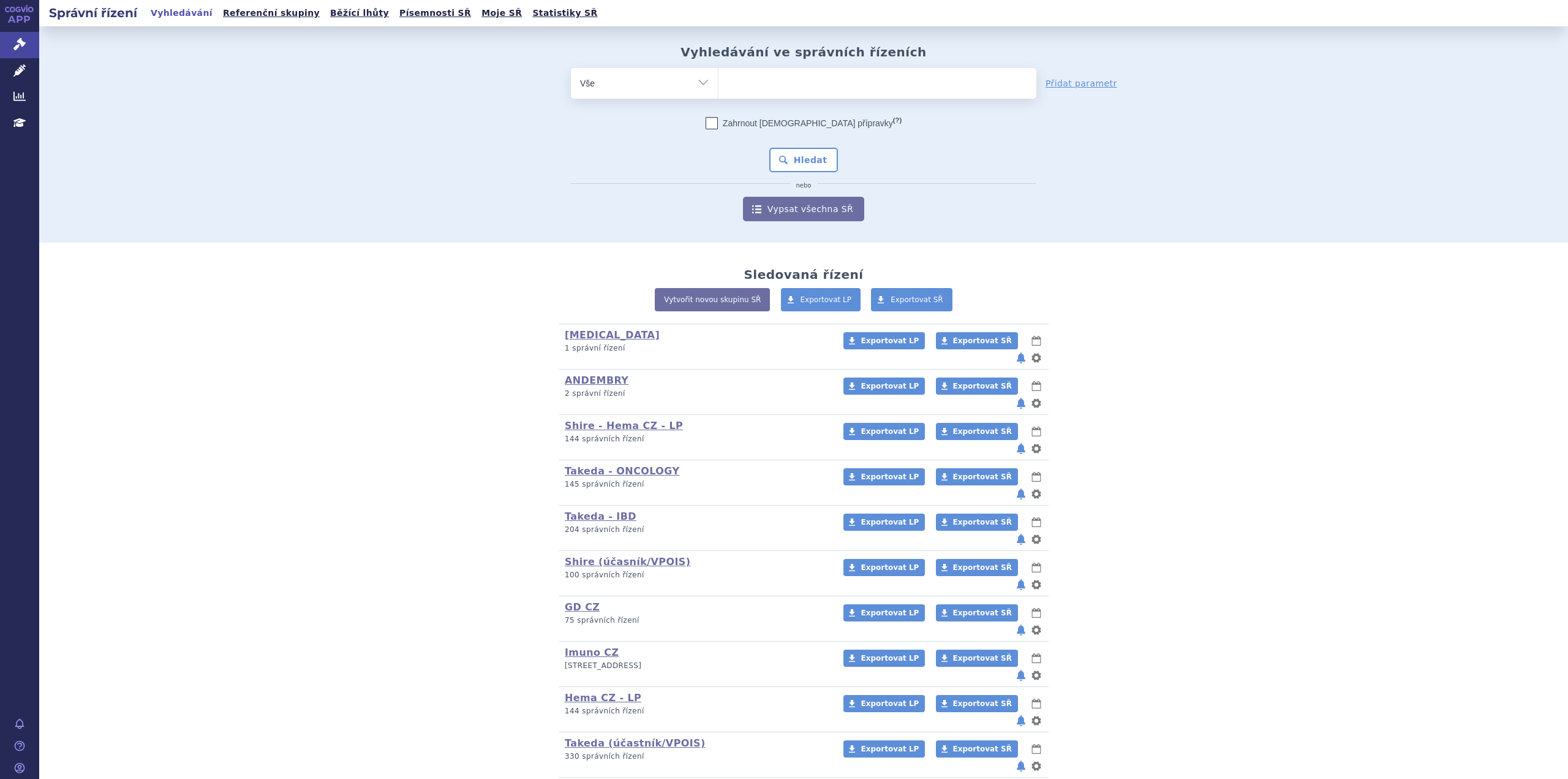
type input "SUKLS114552/2025"
select select "SUKLS114552/2025"
click at [812, 152] on button "Hledat" at bounding box center [804, 160] width 70 height 25
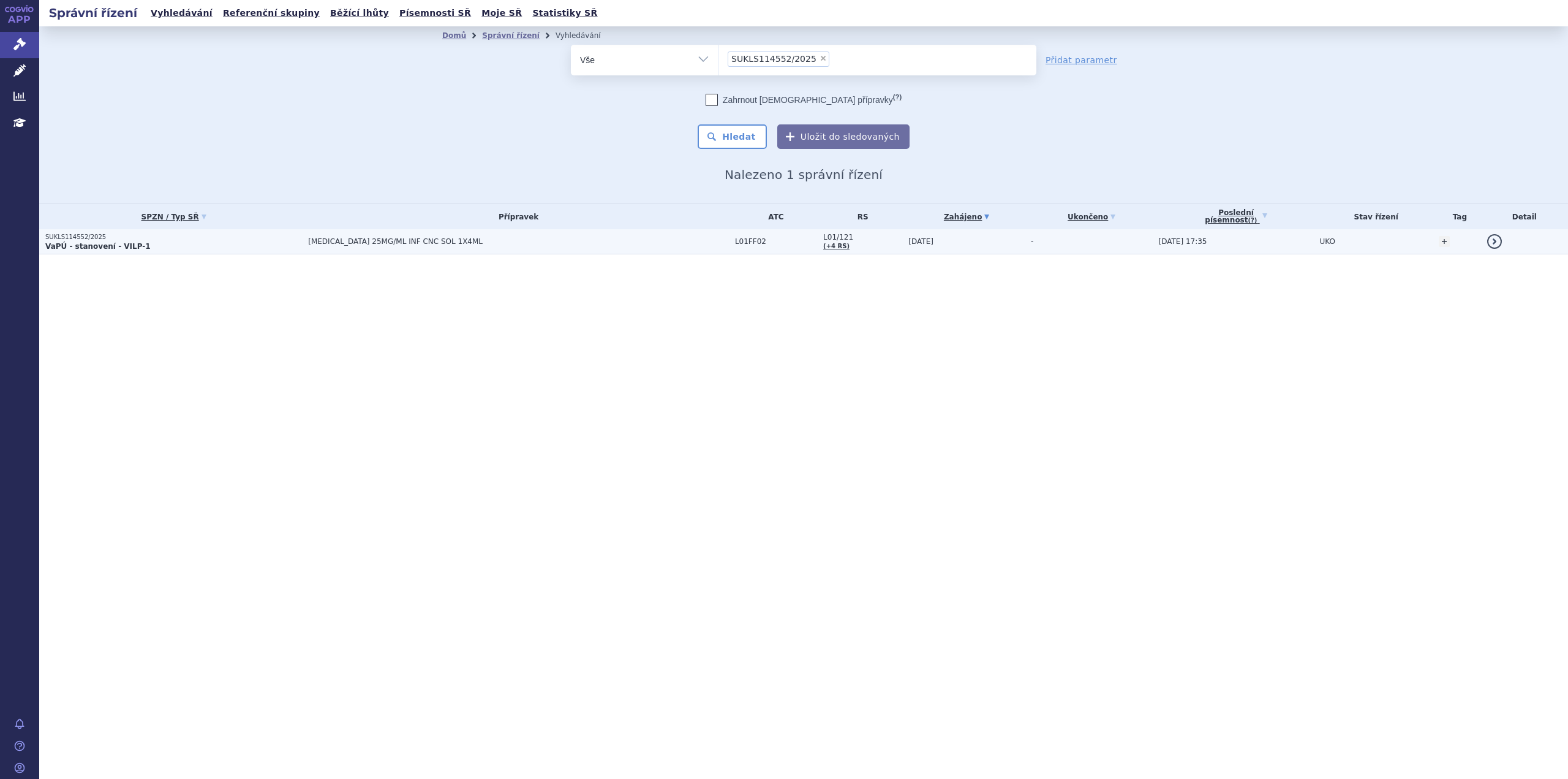
click at [171, 247] on p "VaPÚ - stanovení - VILP-1" at bounding box center [174, 246] width 257 height 10
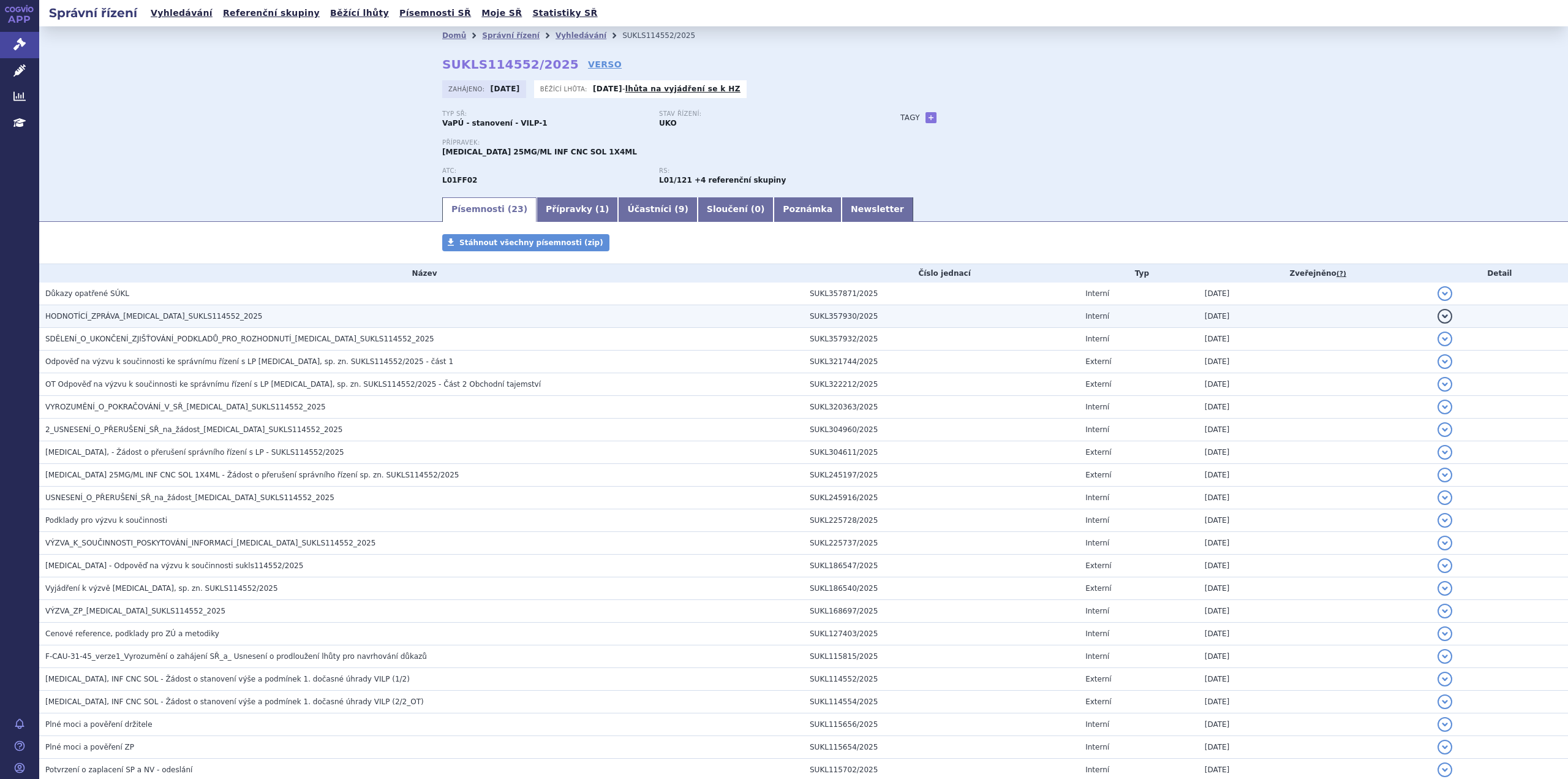
click at [138, 321] on span "HODNOTÍCÍ_ZPRÁVA_[MEDICAL_DATA]_SUKLS114552_2025" at bounding box center [154, 316] width 218 height 8
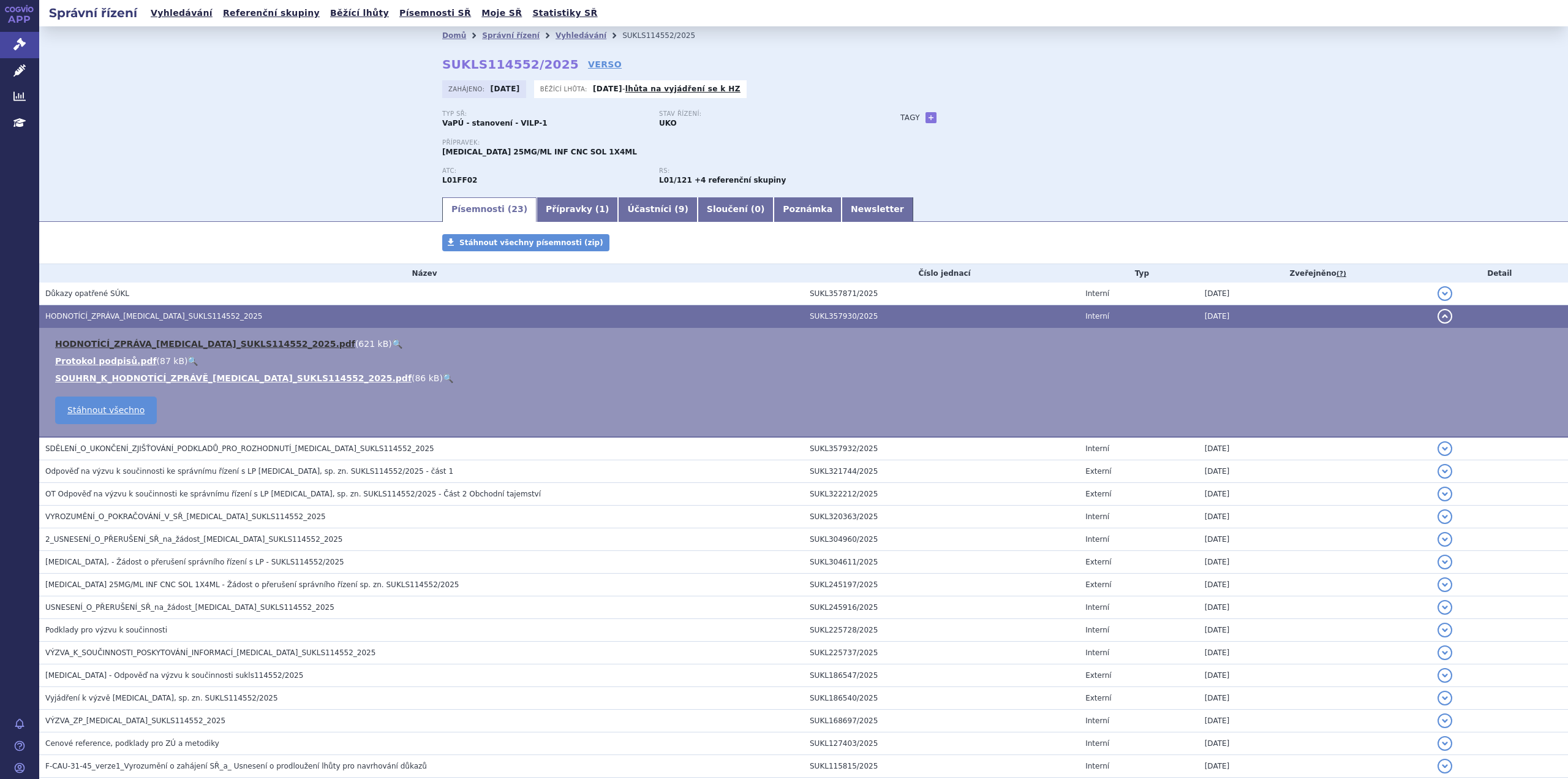
click at [191, 344] on link "HODNOTÍCÍ_ZPRÁVA_[MEDICAL_DATA]_SUKLS114552_2025.pdf" at bounding box center [205, 344] width 300 height 10
drag, startPoint x: 438, startPoint y: 66, endPoint x: 549, endPoint y: 63, distance: 111.0
click at [549, 63] on strong "SUKLS114552/2025" at bounding box center [510, 65] width 137 height 15
copy strong "SUKLS114552/2025"
